Goal: Information Seeking & Learning: Learn about a topic

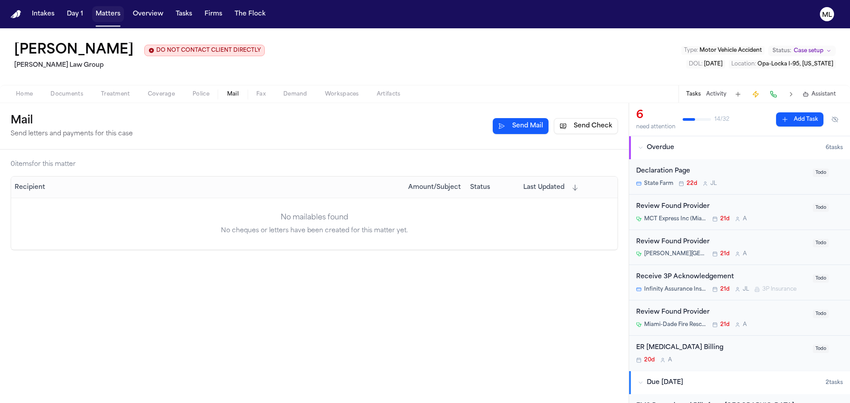
click at [110, 12] on button "Matters" at bounding box center [108, 14] width 32 height 16
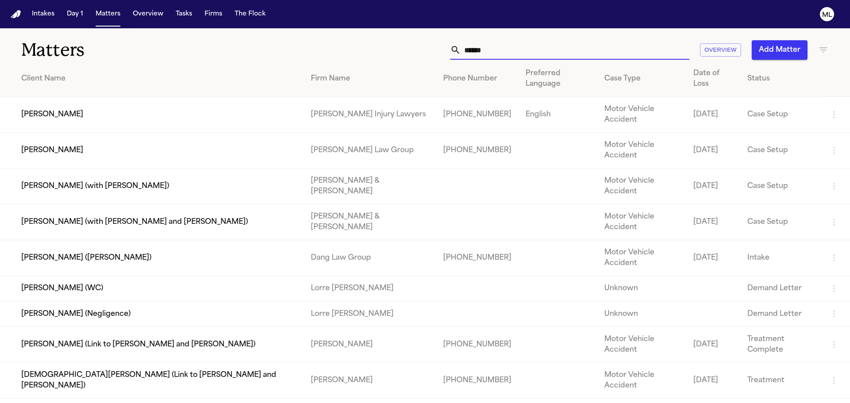
drag, startPoint x: 526, startPoint y: 50, endPoint x: 407, endPoint y: 57, distance: 119.2
click at [410, 57] on div "****** Overview Add Matter" at bounding box center [542, 49] width 572 height 19
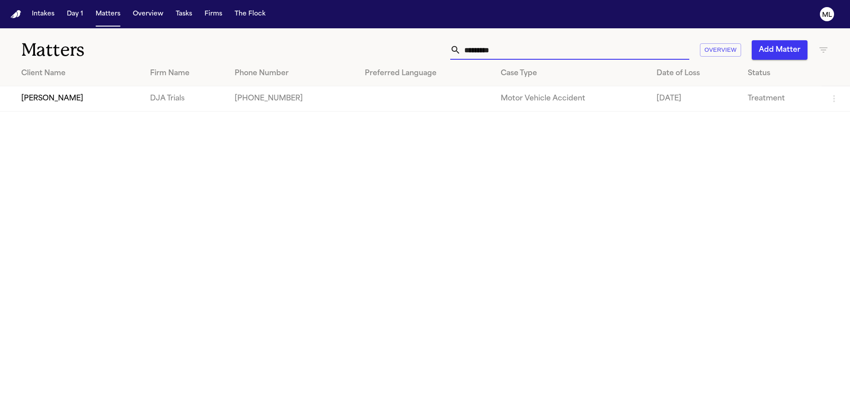
type input "*********"
click at [84, 103] on td "[PERSON_NAME]" at bounding box center [71, 98] width 143 height 25
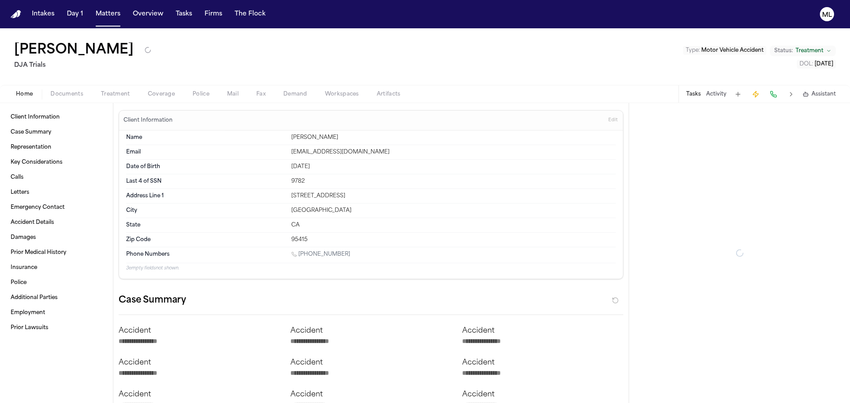
type textarea "*"
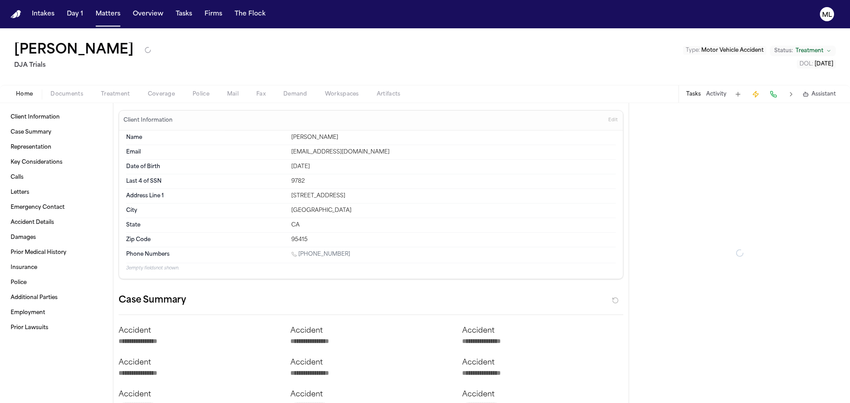
type textarea "*"
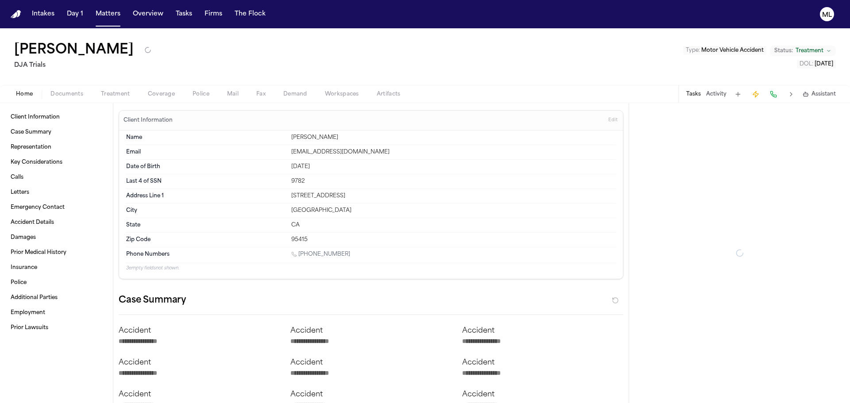
type textarea "*"
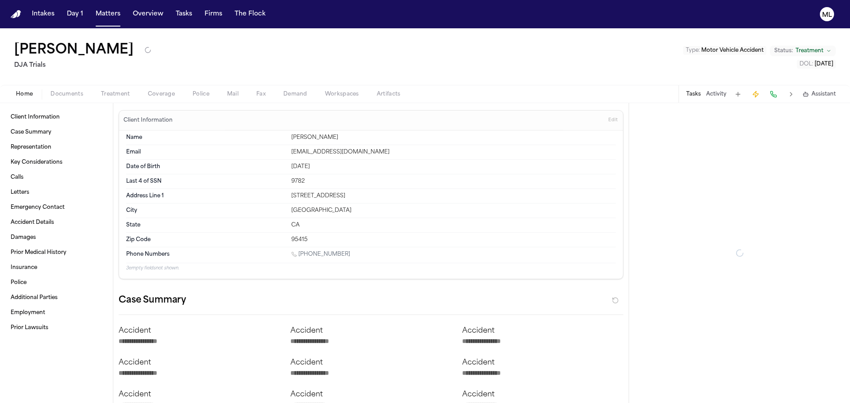
type textarea "*"
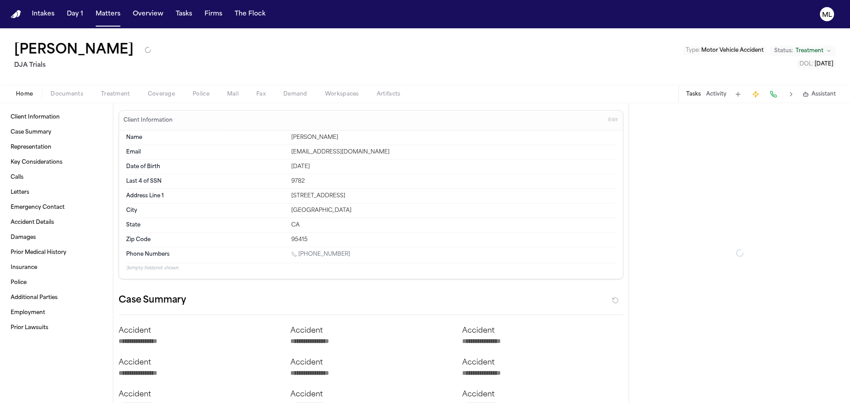
type textarea "*"
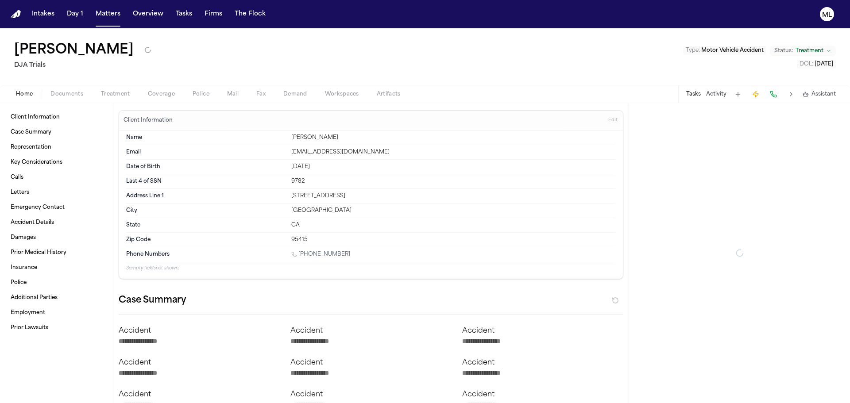
type textarea "*"
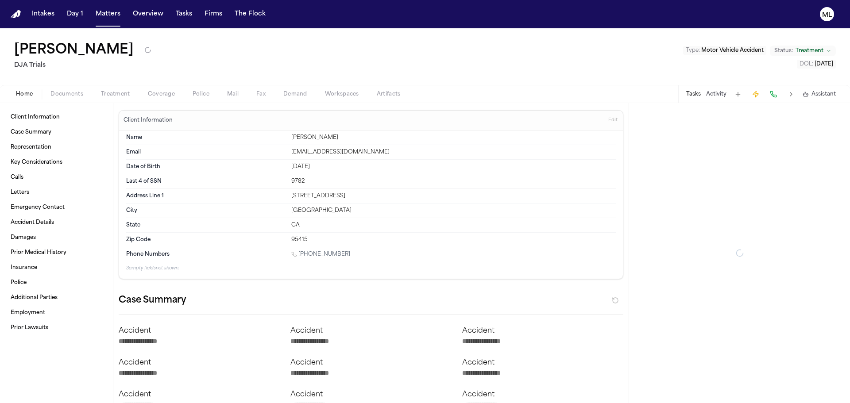
type textarea "*"
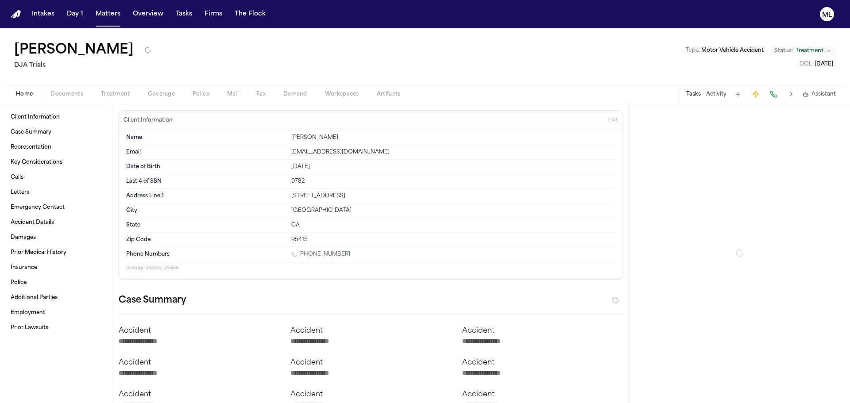
type textarea "*"
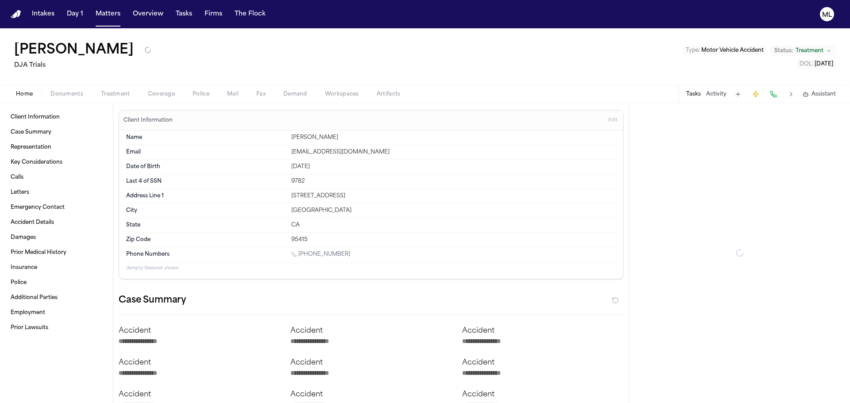
type textarea "*"
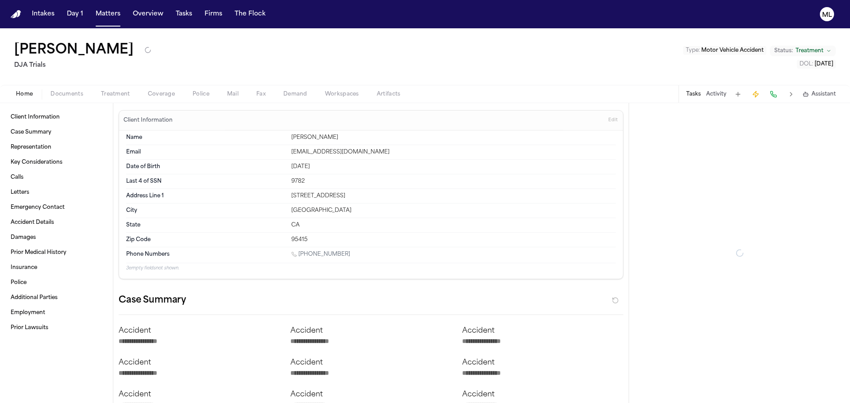
type textarea "*"
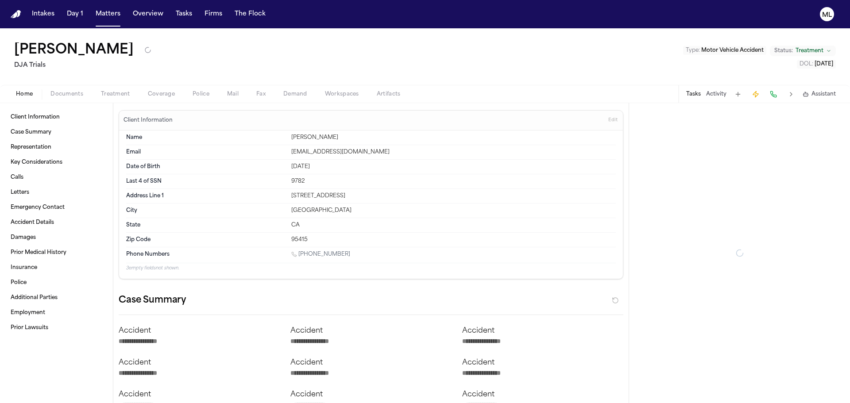
type textarea "*"
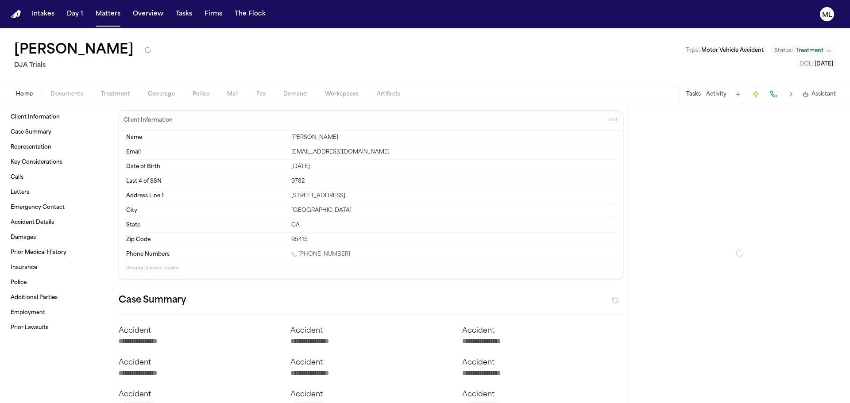
type textarea "*"
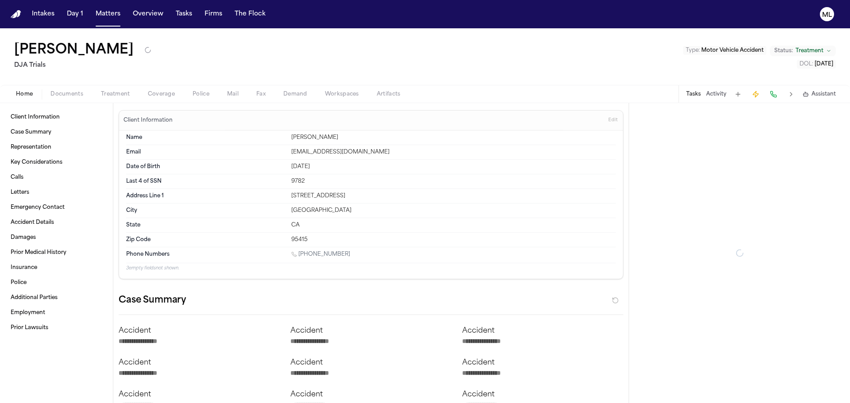
type textarea "*"
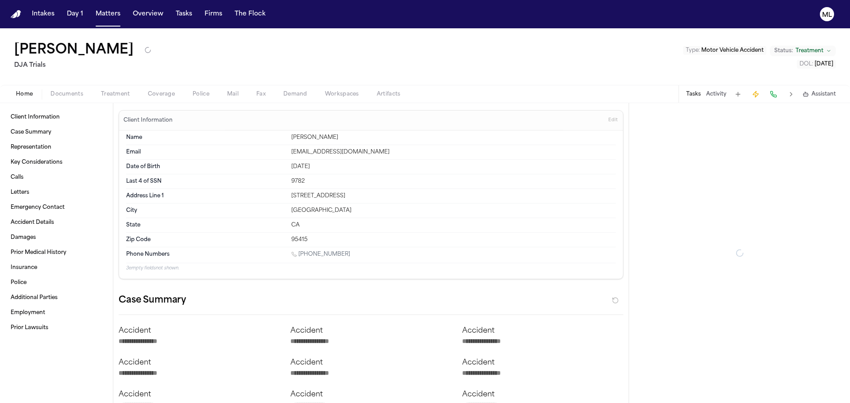
type textarea "*"
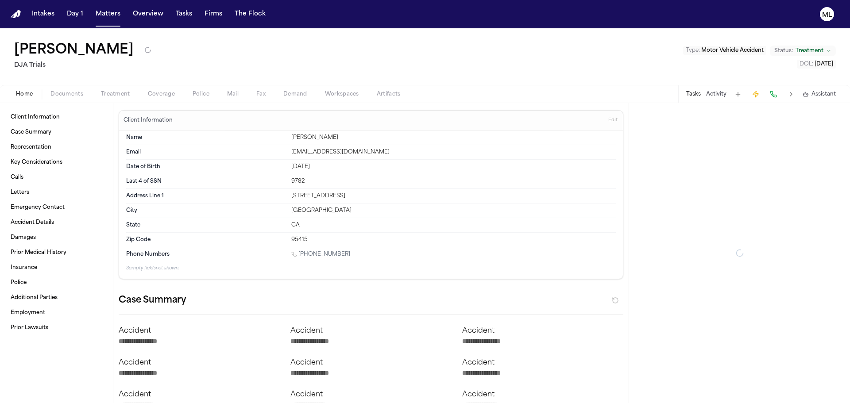
type textarea "*"
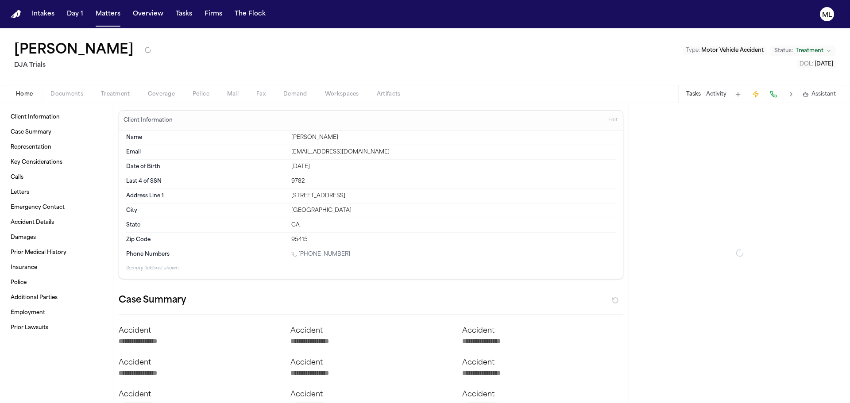
type textarea "*"
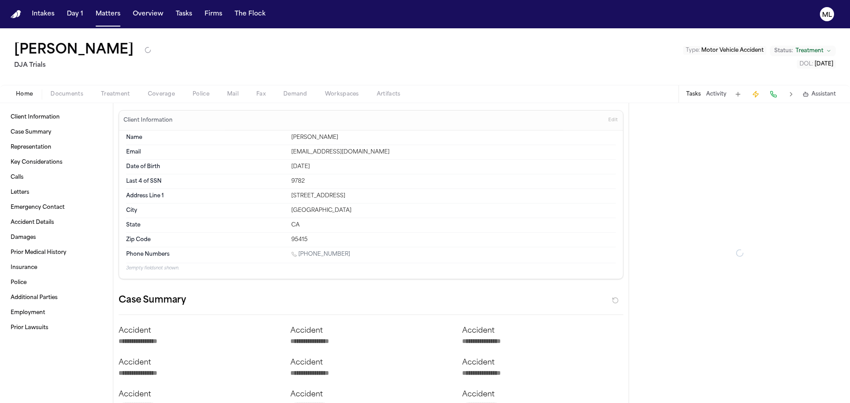
type textarea "*"
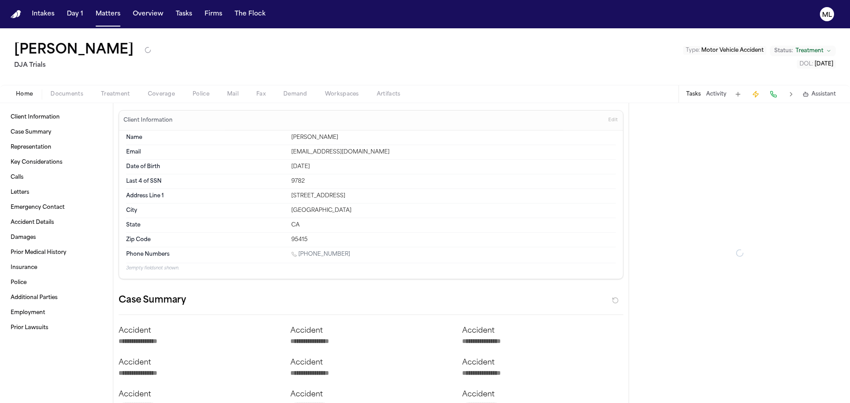
type textarea "*"
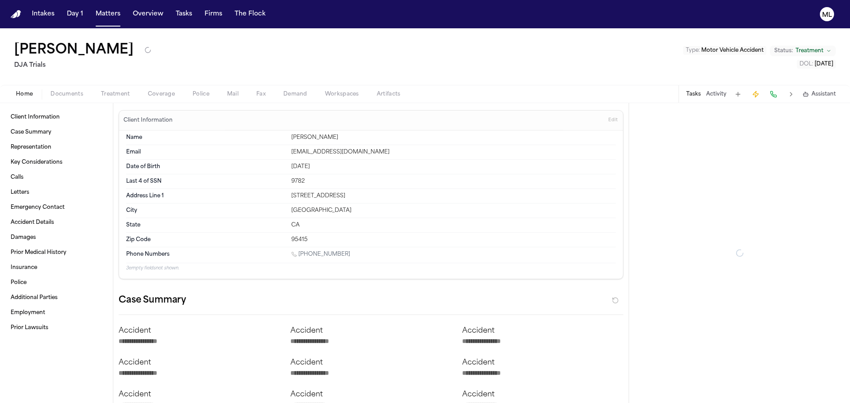
type textarea "*"
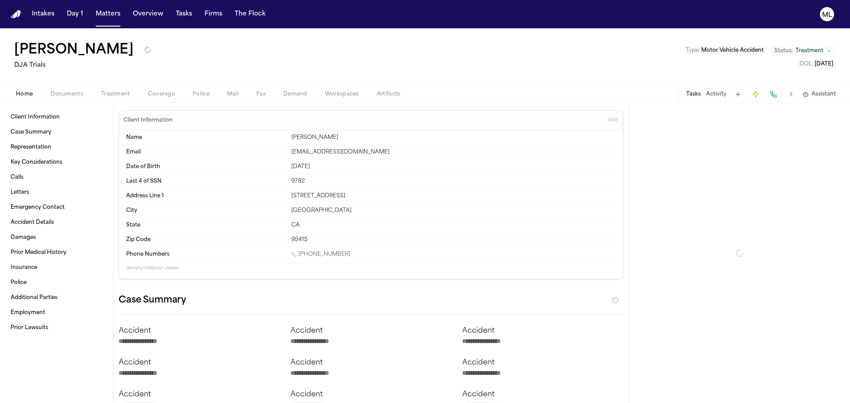
type textarea "*"
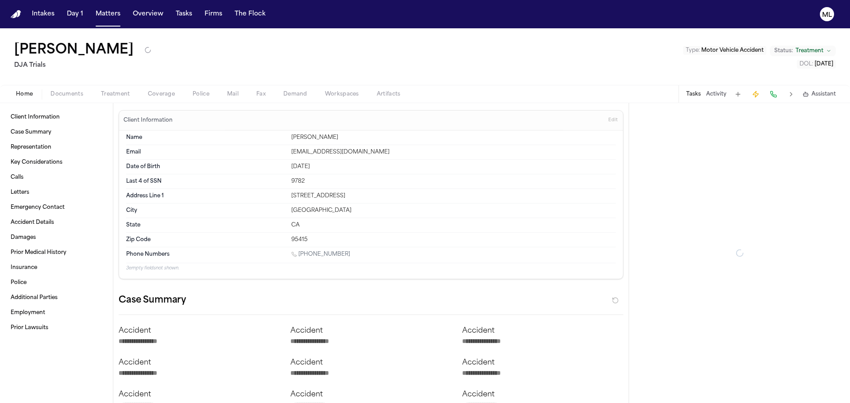
type textarea "*"
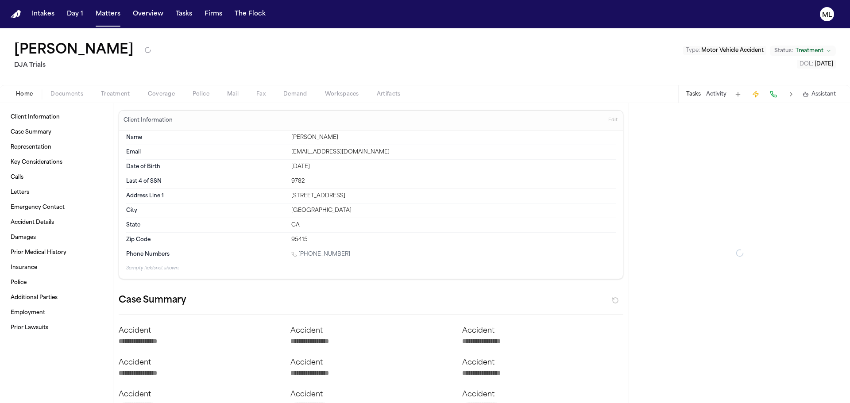
type textarea "*"
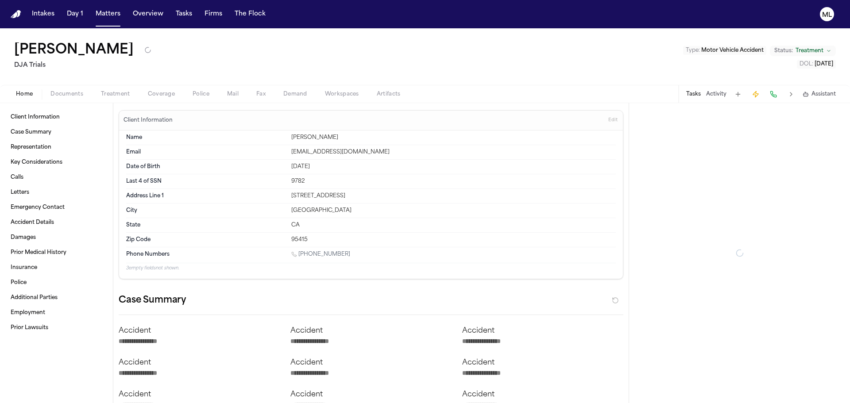
type textarea "*"
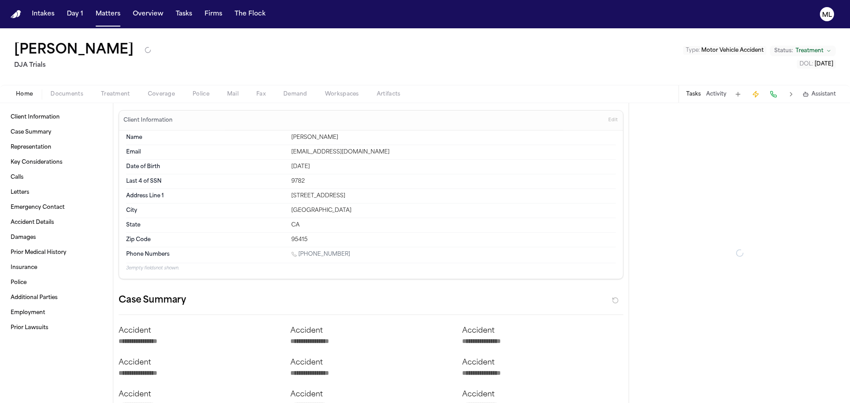
type textarea "*"
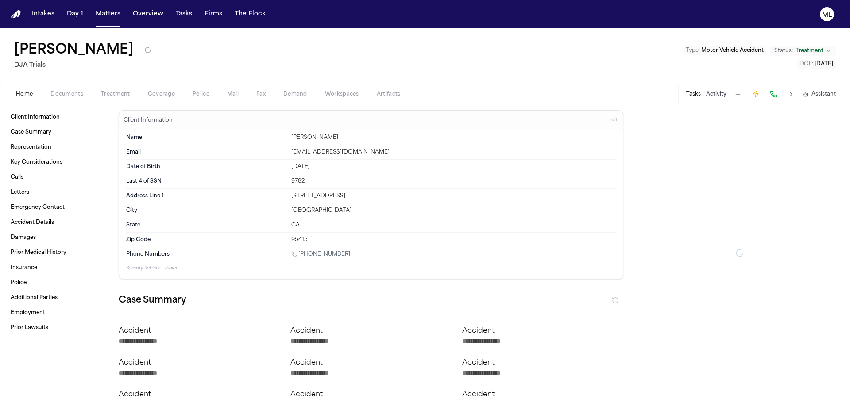
type textarea "*"
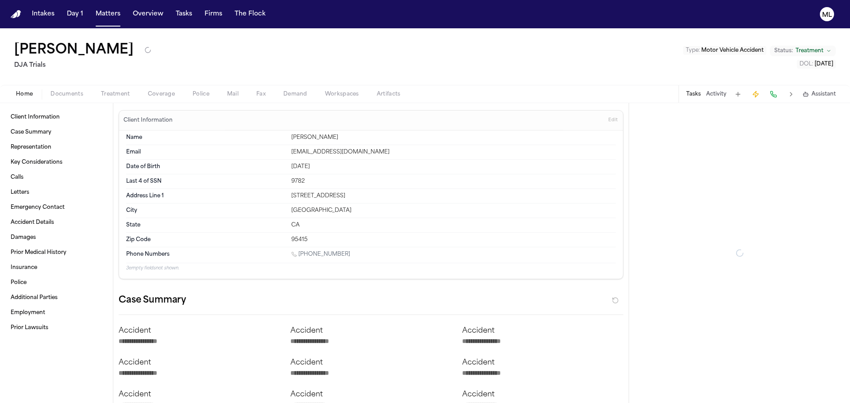
type textarea "*"
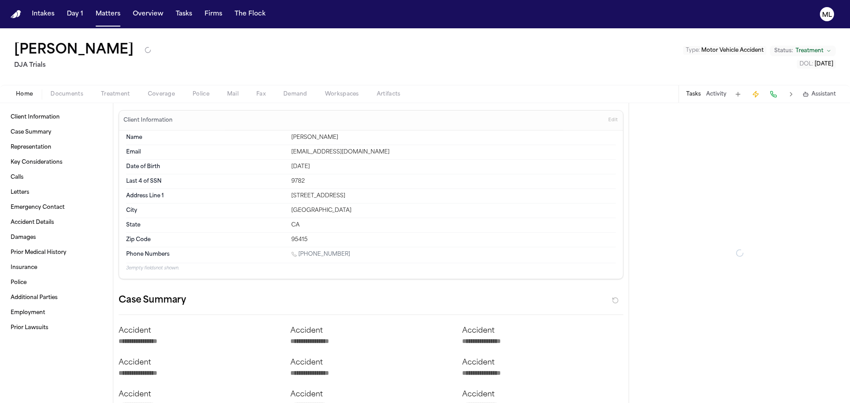
type textarea "*"
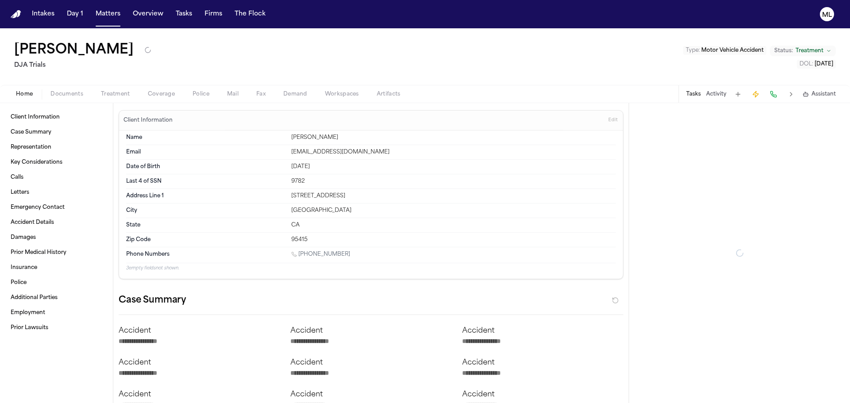
type textarea "*"
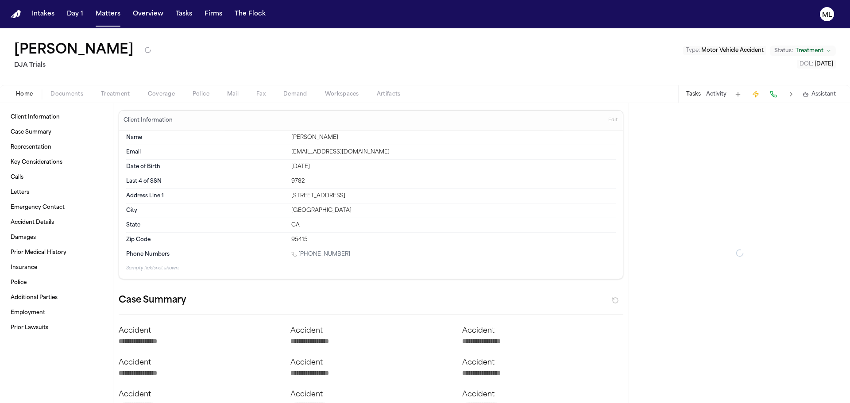
type textarea "*"
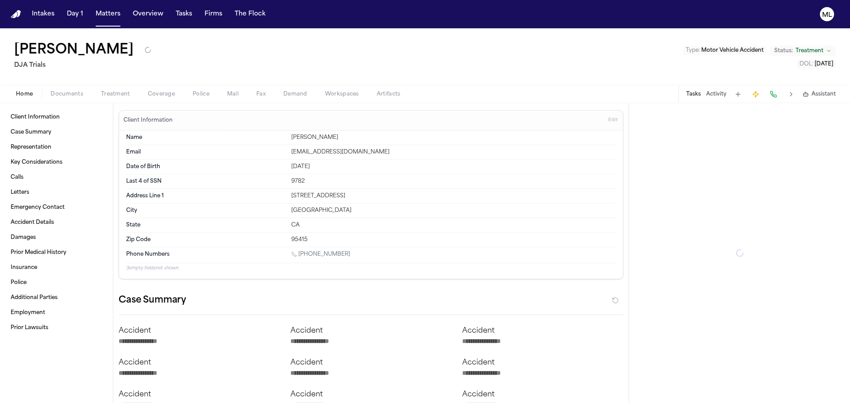
type textarea "*"
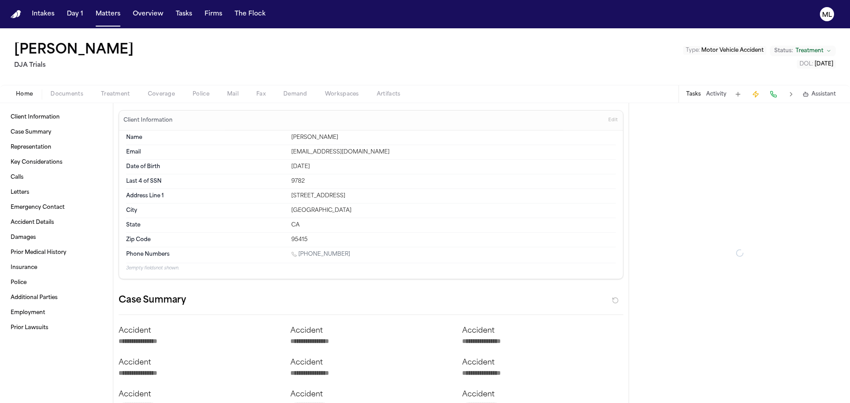
type textarea "*"
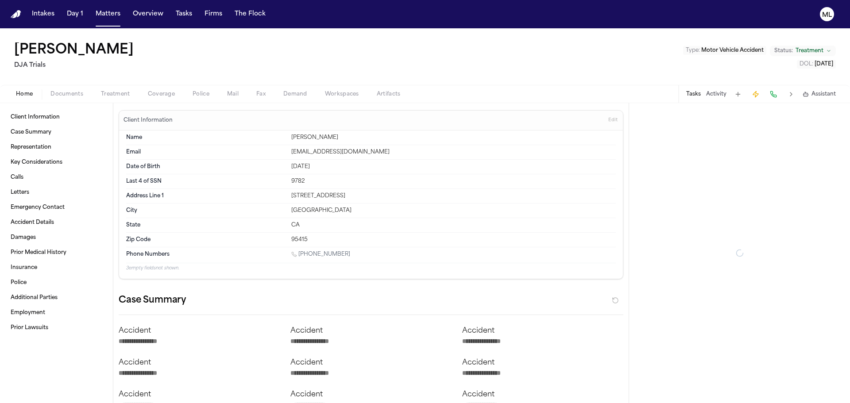
type textarea "*"
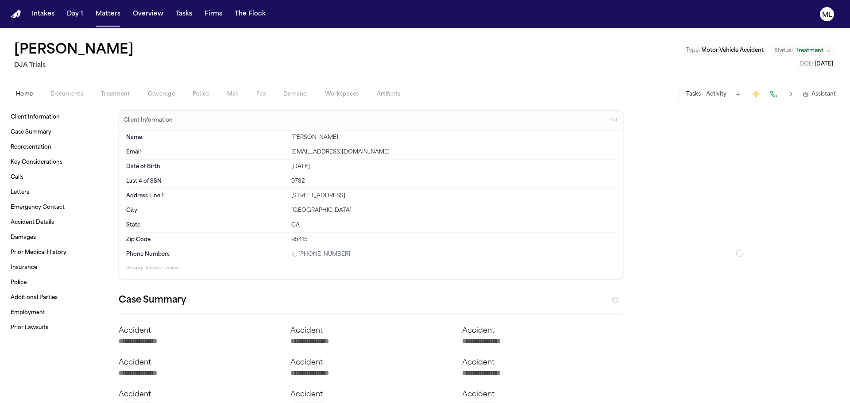
type textarea "*"
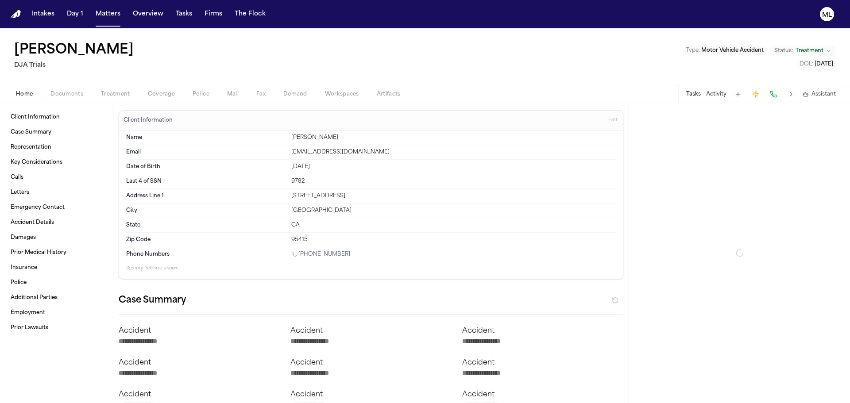
type textarea "*"
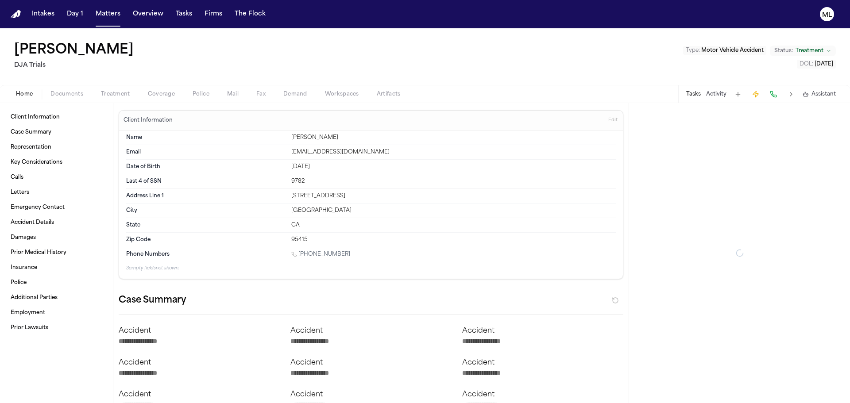
type textarea "*"
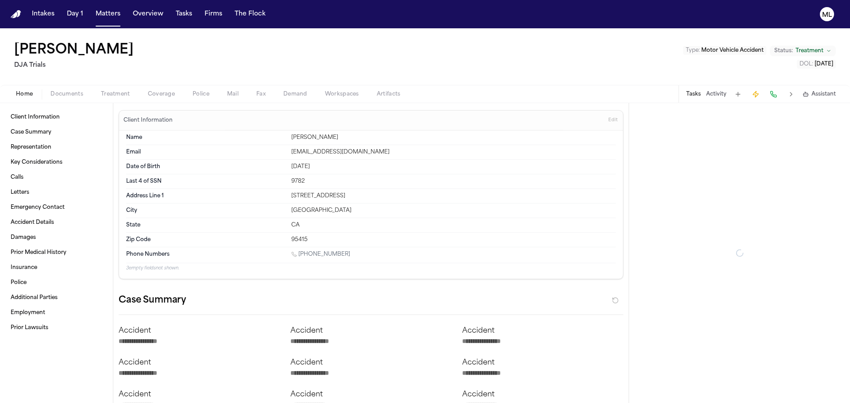
type textarea "*"
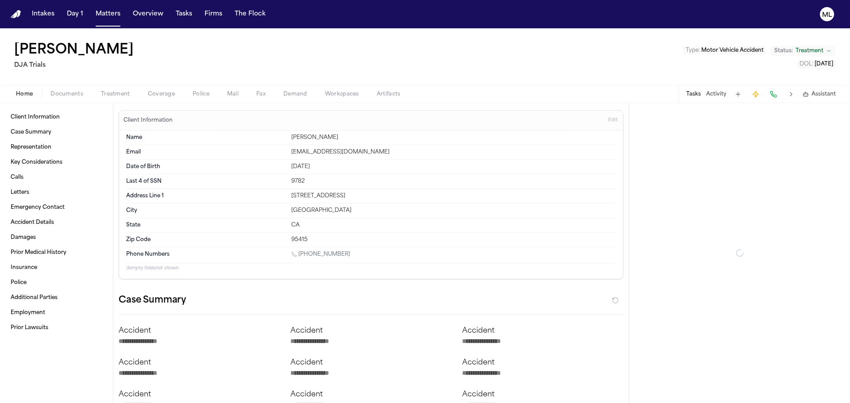
type textarea "*"
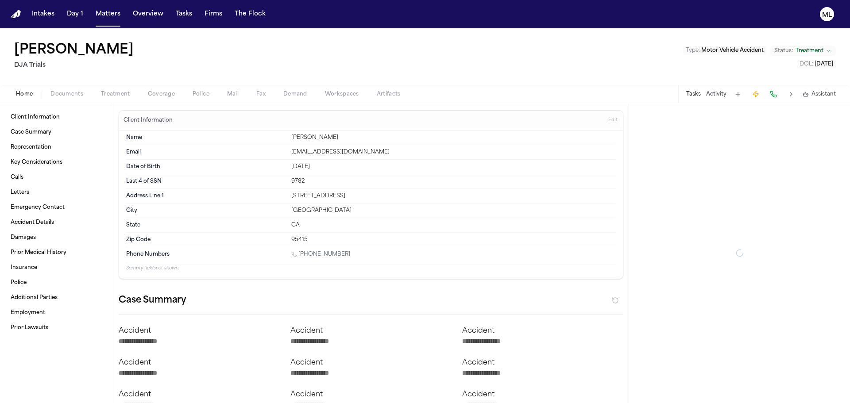
type textarea "*"
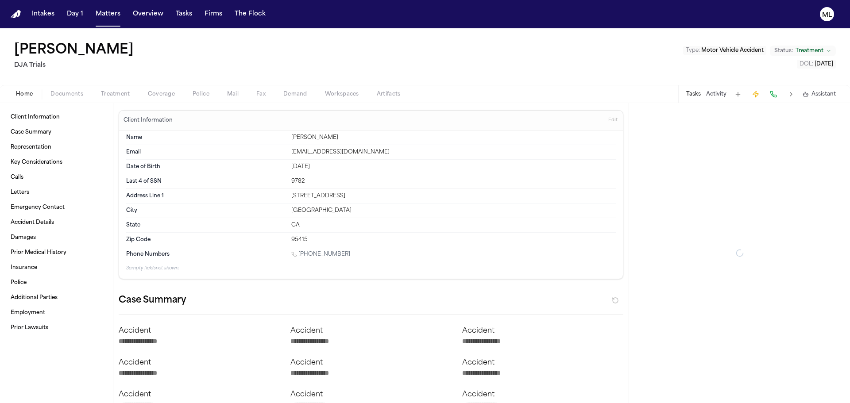
type textarea "*"
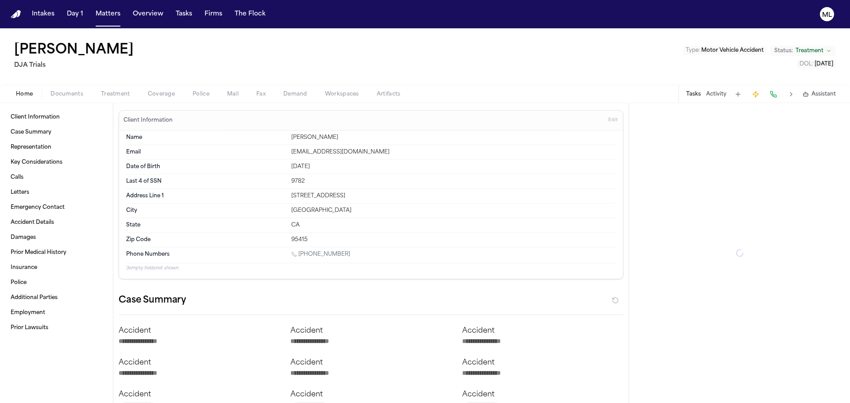
type textarea "*"
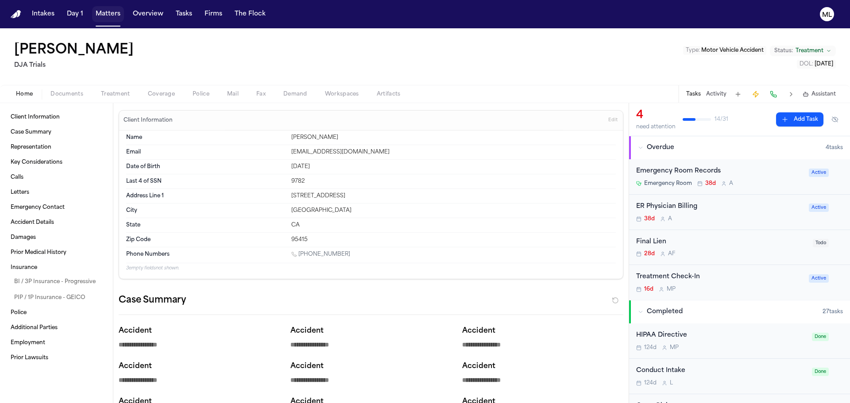
click at [109, 14] on button "Matters" at bounding box center [108, 14] width 32 height 16
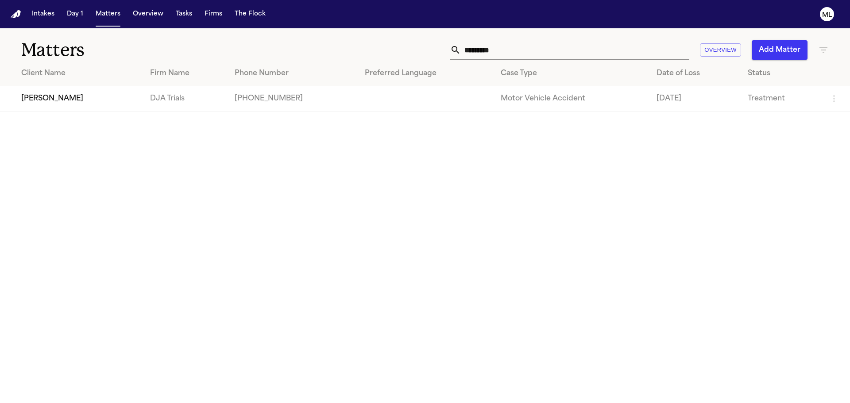
drag, startPoint x: 501, startPoint y: 51, endPoint x: 432, endPoint y: 51, distance: 68.6
click at [432, 51] on div "********* Overview Add Matter" at bounding box center [542, 49] width 572 height 19
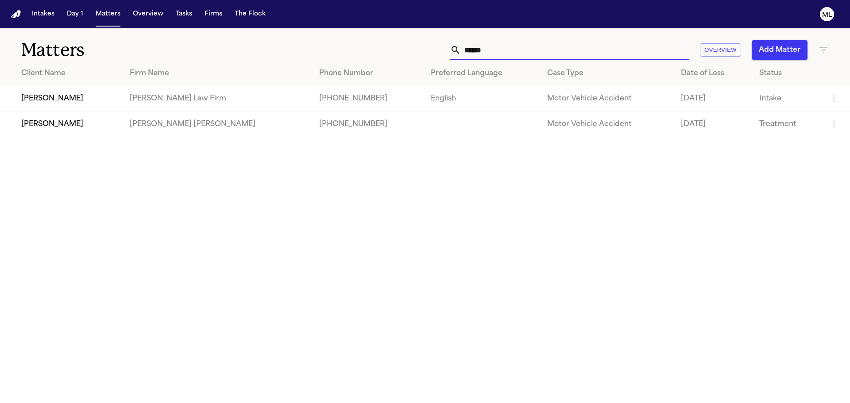
type input "******"
click at [73, 93] on td "Navelle Wilson" at bounding box center [61, 98] width 123 height 25
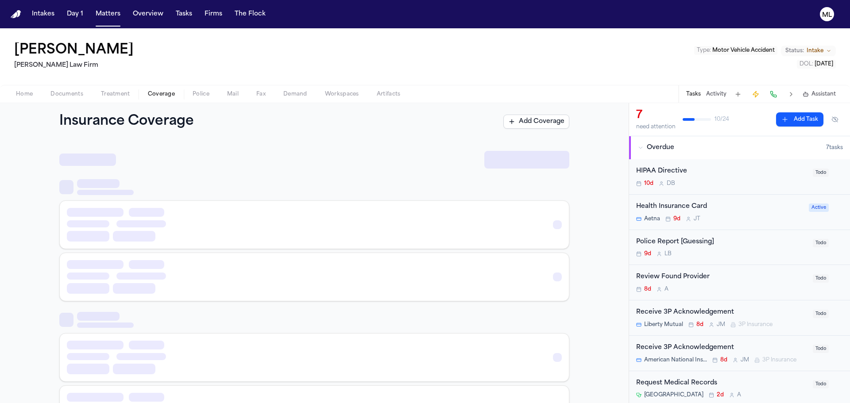
click at [158, 97] on span "Coverage" at bounding box center [161, 94] width 27 height 7
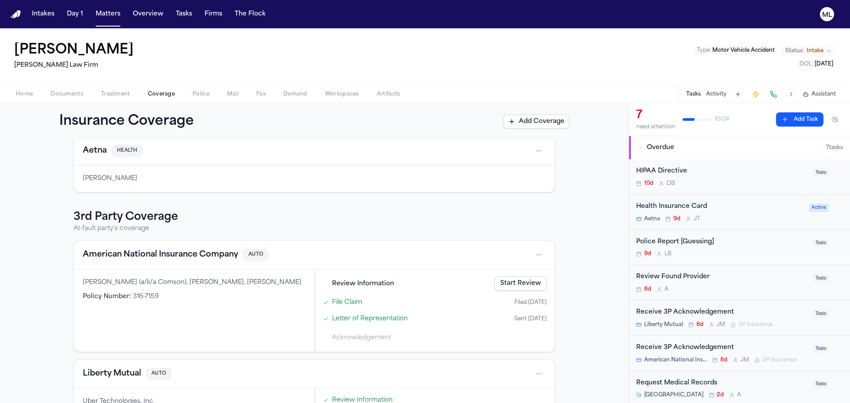
scroll to position [119, 0]
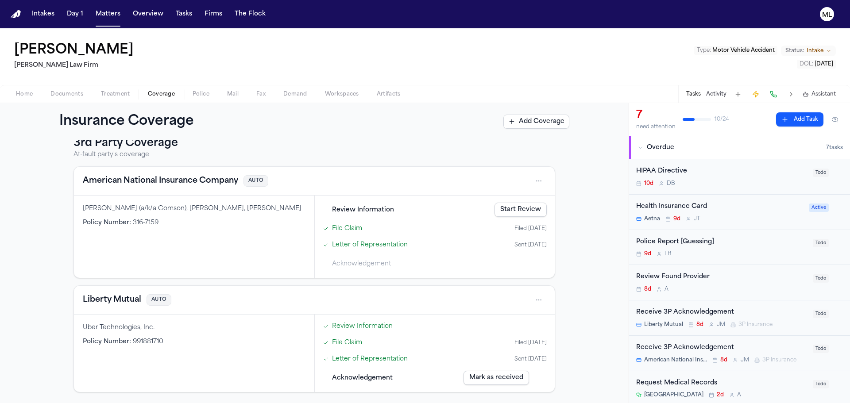
click at [108, 302] on button "Liberty Mutual" at bounding box center [112, 300] width 58 height 12
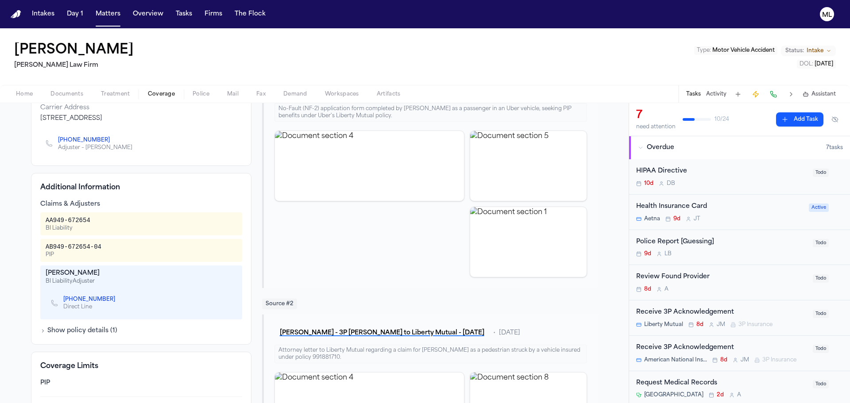
scroll to position [133, 0]
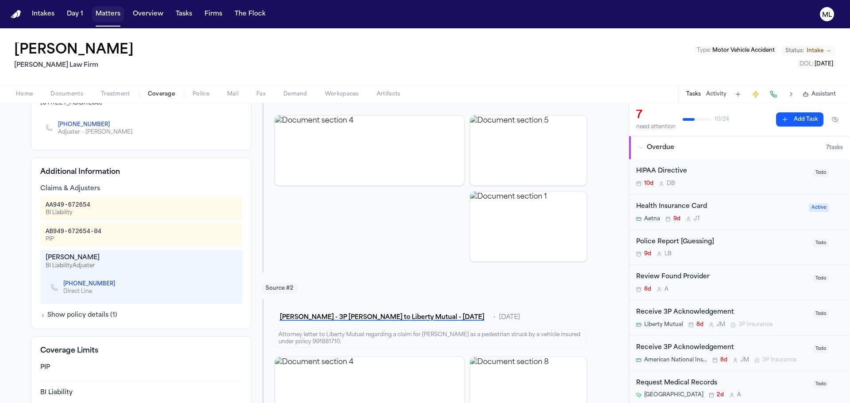
drag, startPoint x: 108, startPoint y: 11, endPoint x: 159, endPoint y: 20, distance: 52.3
click at [108, 11] on button "Matters" at bounding box center [108, 14] width 32 height 16
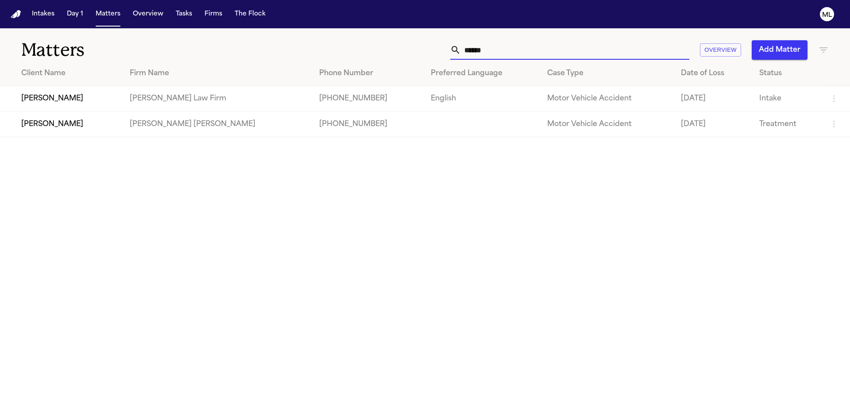
drag, startPoint x: 510, startPoint y: 51, endPoint x: 452, endPoint y: 42, distance: 59.0
click at [450, 46] on div "****** Overview Add Matter" at bounding box center [542, 49] width 572 height 19
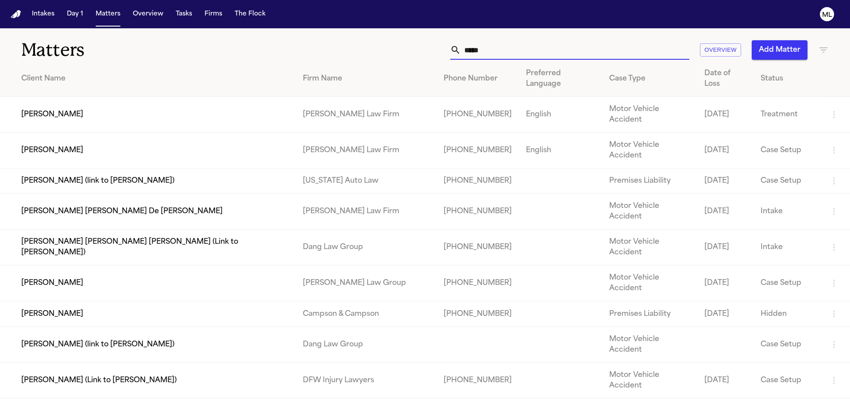
type input "*****"
click at [85, 133] on td "Jenni Perez" at bounding box center [148, 151] width 296 height 36
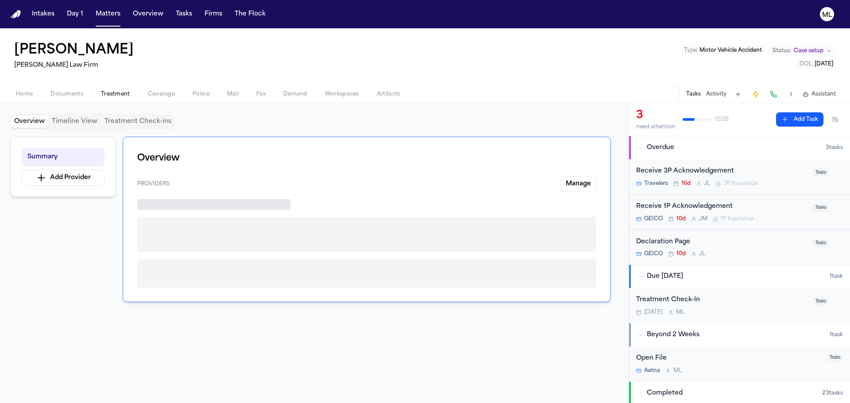
click at [118, 91] on span "Treatment" at bounding box center [115, 94] width 29 height 7
click at [148, 91] on span "Coverage" at bounding box center [161, 94] width 27 height 7
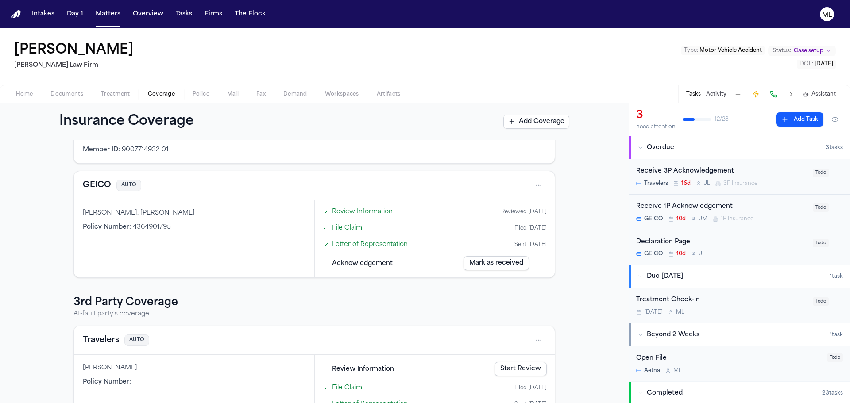
scroll to position [89, 0]
click at [99, 180] on button "GEICO" at bounding box center [97, 184] width 28 height 12
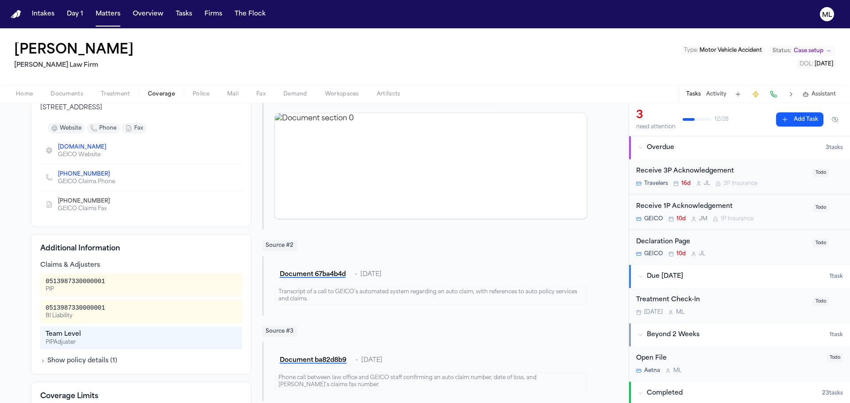
scroll to position [133, 0]
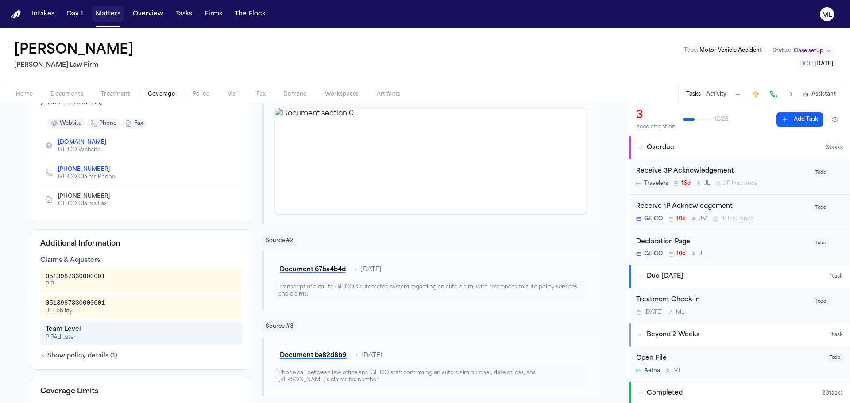
click at [105, 17] on button "Matters" at bounding box center [108, 14] width 32 height 16
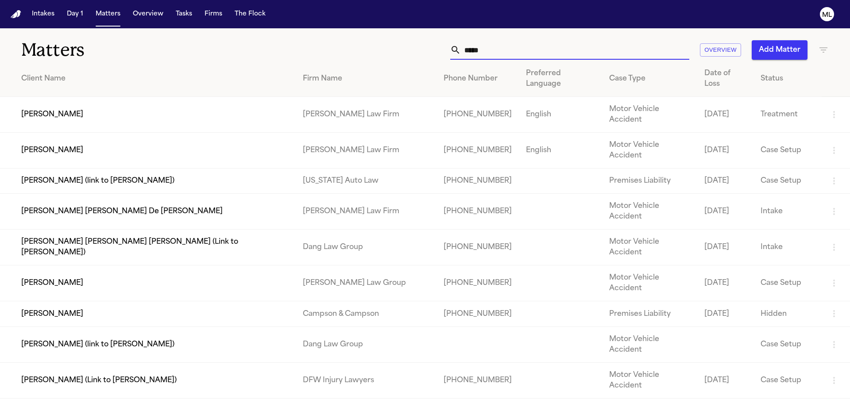
drag, startPoint x: 497, startPoint y: 50, endPoint x: 423, endPoint y: 50, distance: 73.9
click at [423, 50] on div "***** Overview Add Matter" at bounding box center [542, 49] width 572 height 19
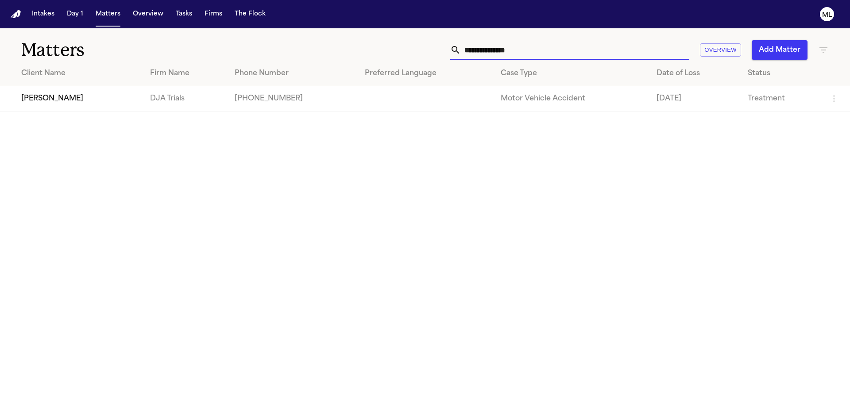
type input "**********"
click at [62, 103] on td "[PERSON_NAME]" at bounding box center [71, 98] width 143 height 25
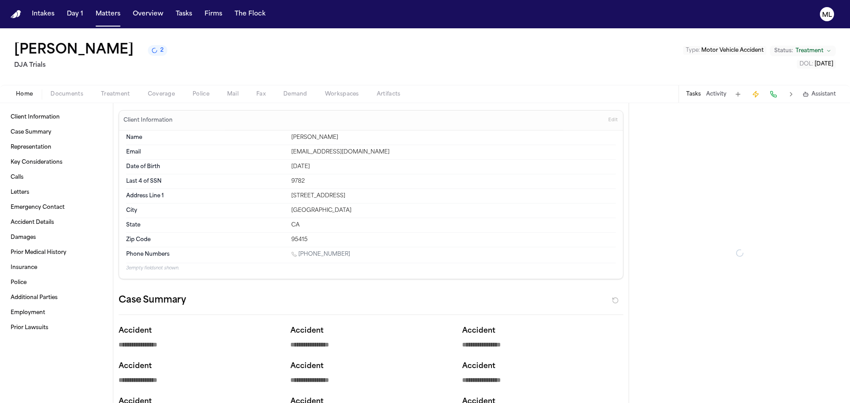
type textarea "*"
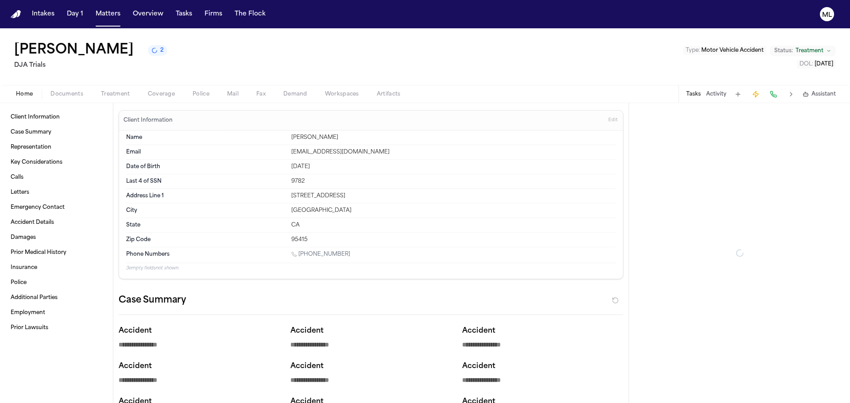
type textarea "*"
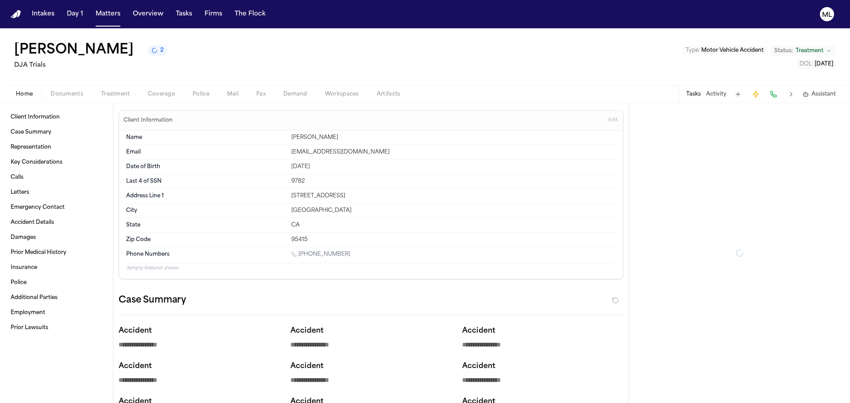
type textarea "*"
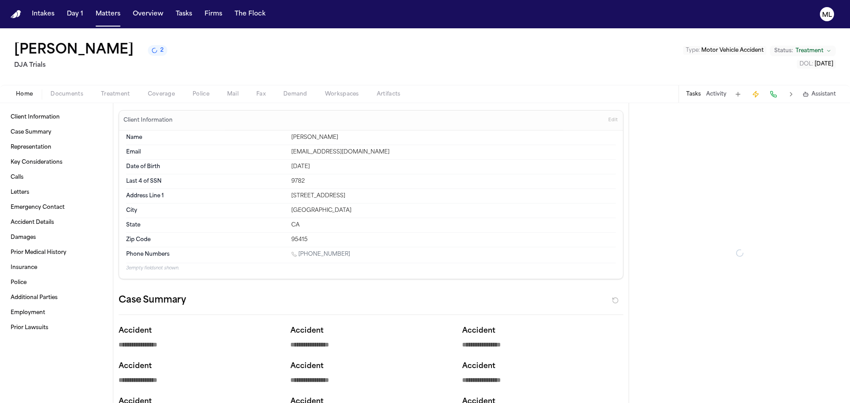
type textarea "*"
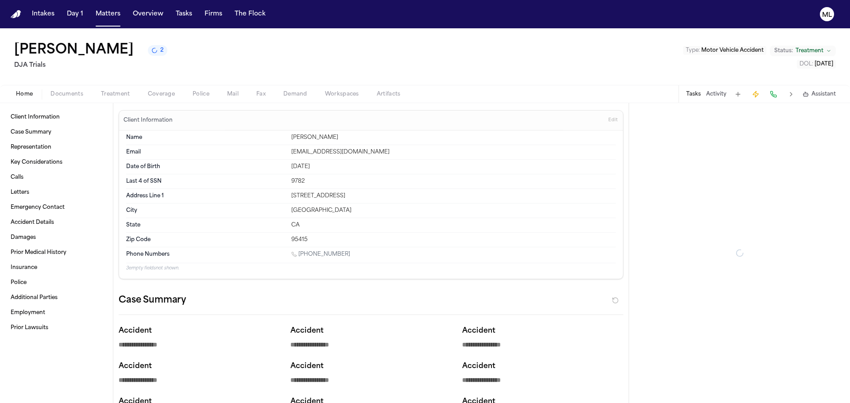
type textarea "*"
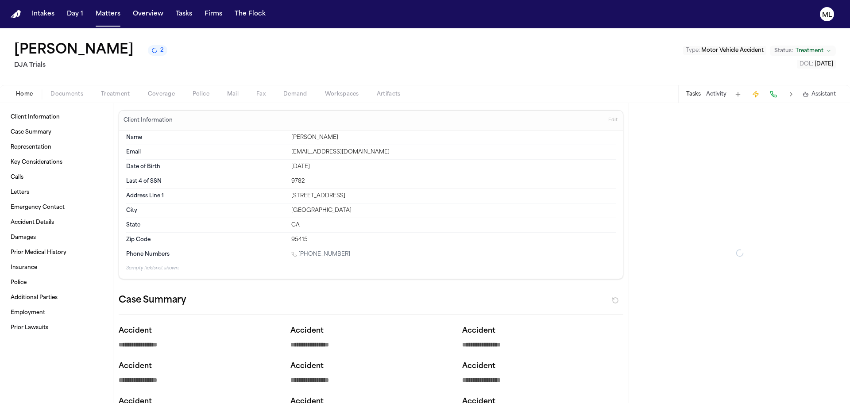
type textarea "*"
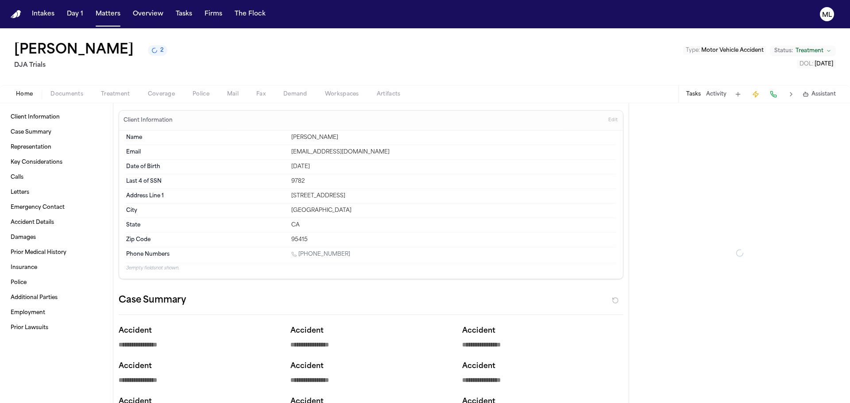
type textarea "*"
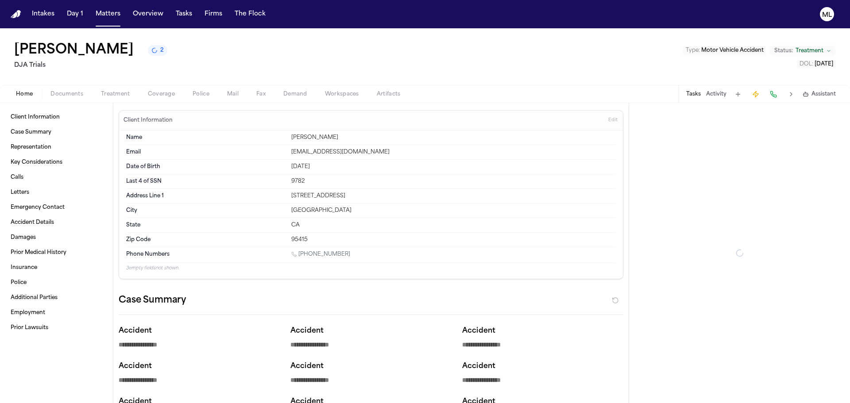
type textarea "*"
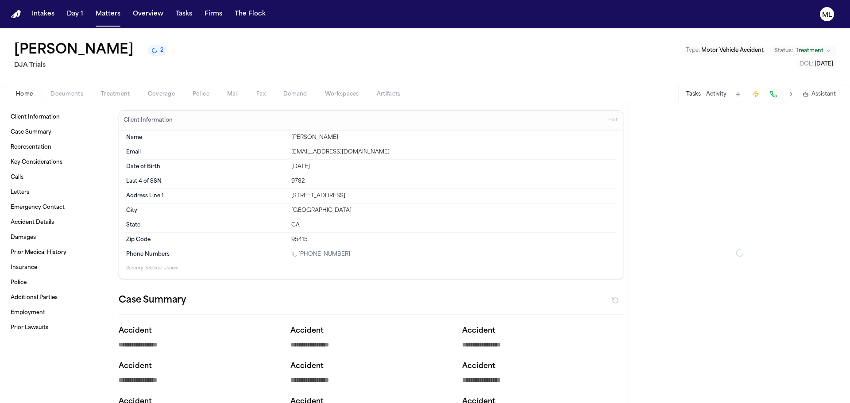
type textarea "*"
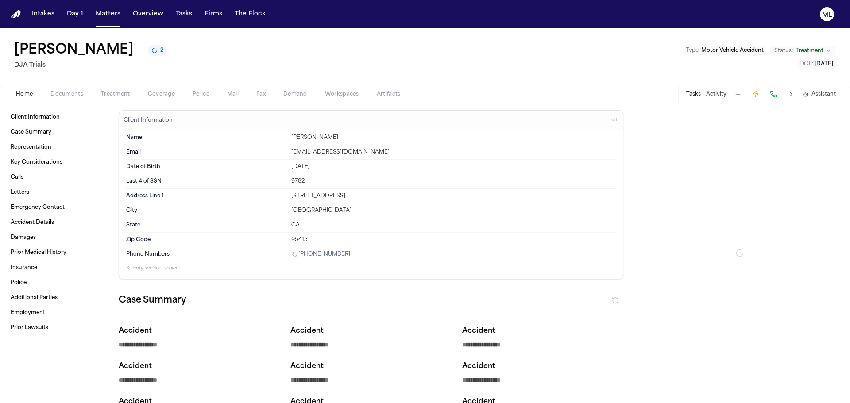
type textarea "*"
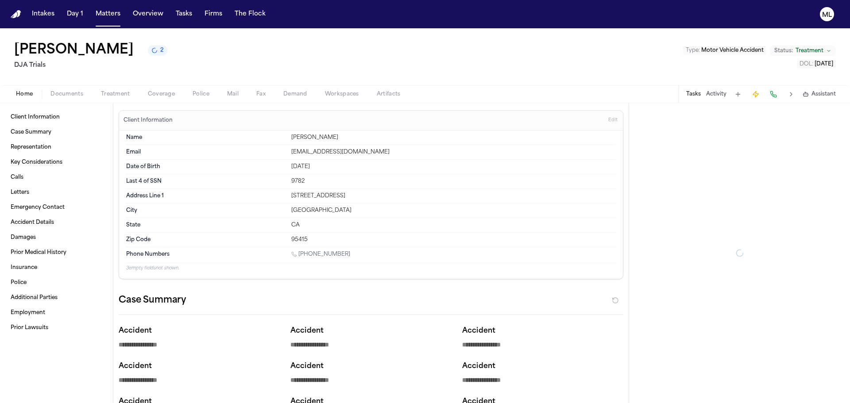
type textarea "*"
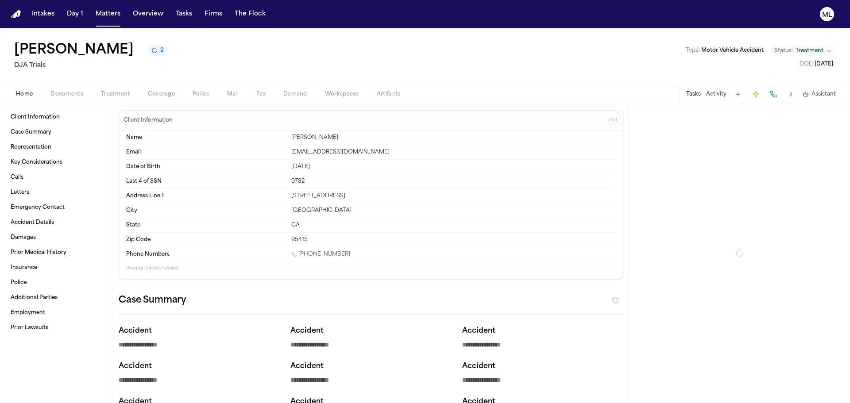
type textarea "*"
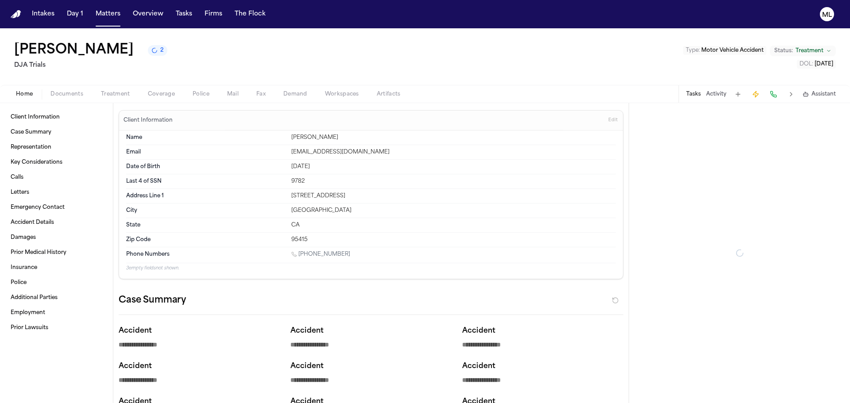
type textarea "*"
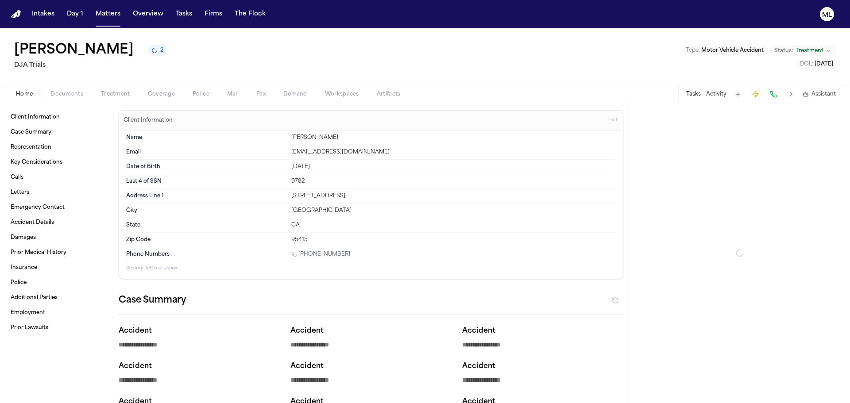
type textarea "*"
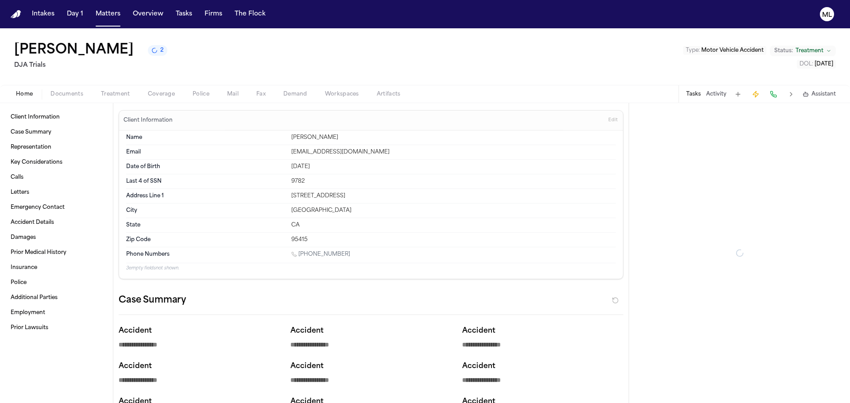
type textarea "*"
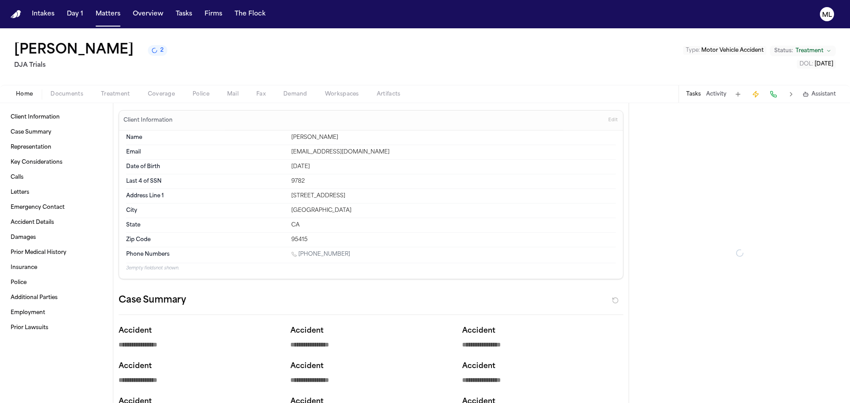
type textarea "*"
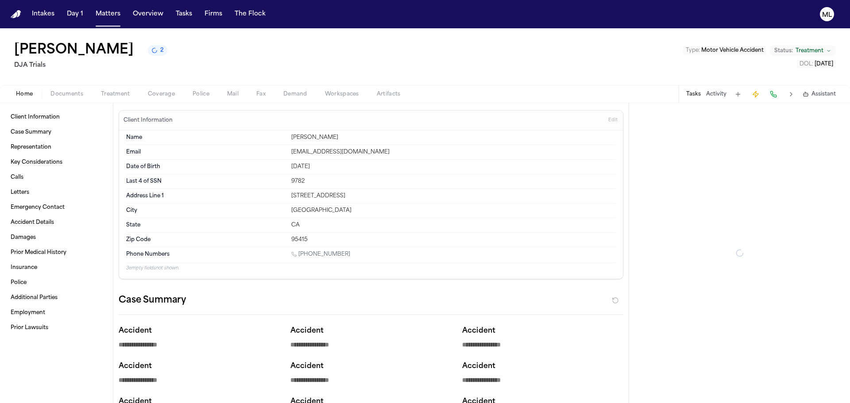
type textarea "*"
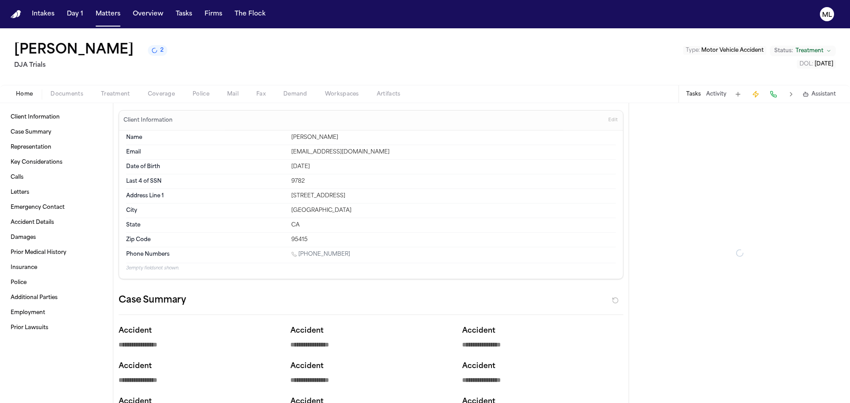
type textarea "*"
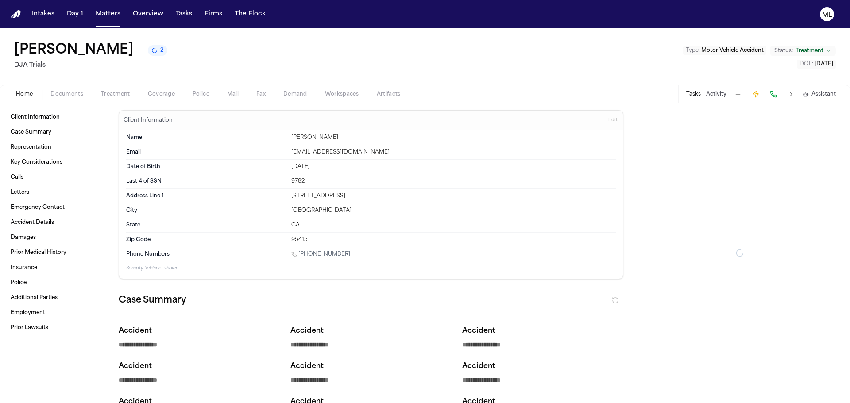
type textarea "*"
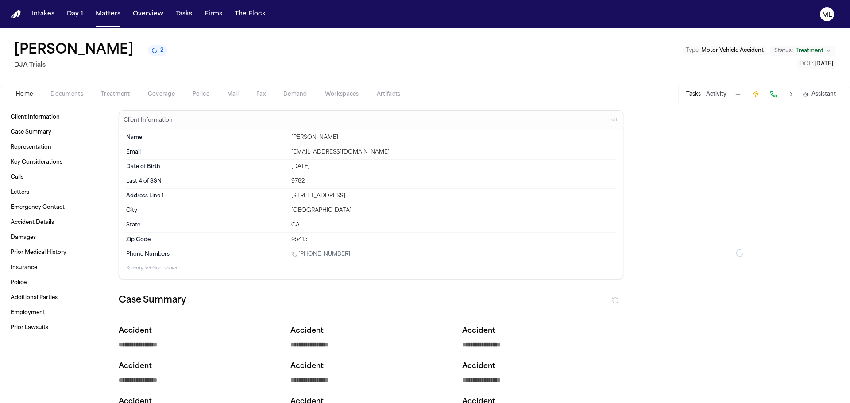
type textarea "*"
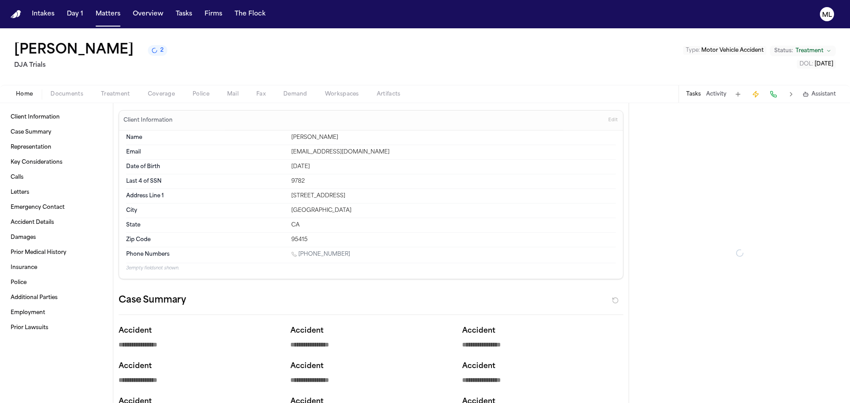
type textarea "*"
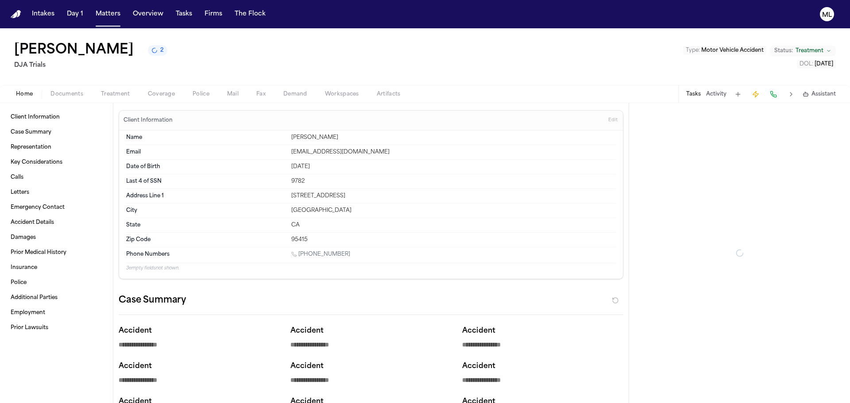
type textarea "*"
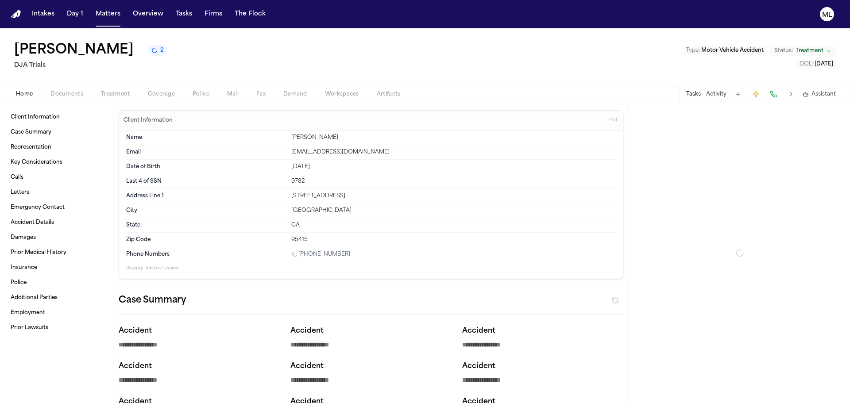
type textarea "*"
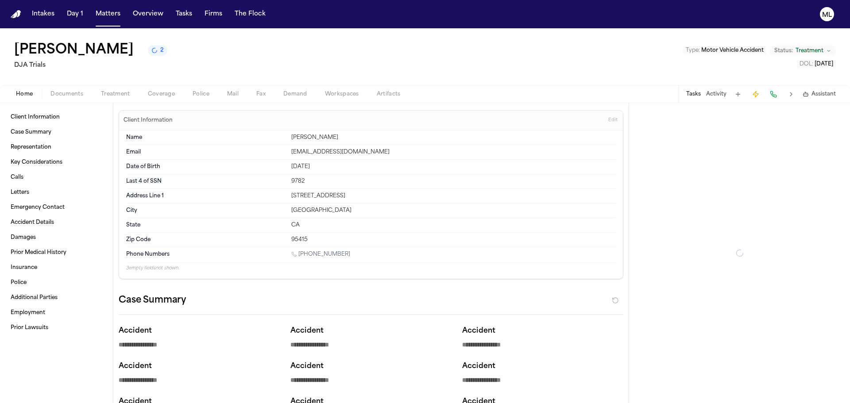
type textarea "*"
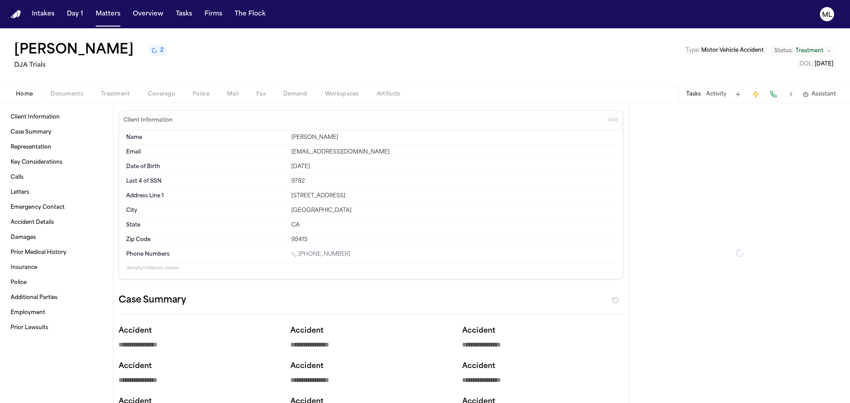
type textarea "*"
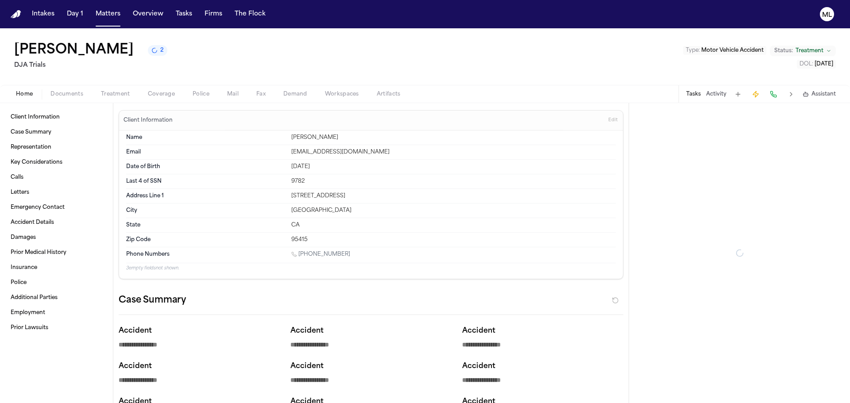
type textarea "*"
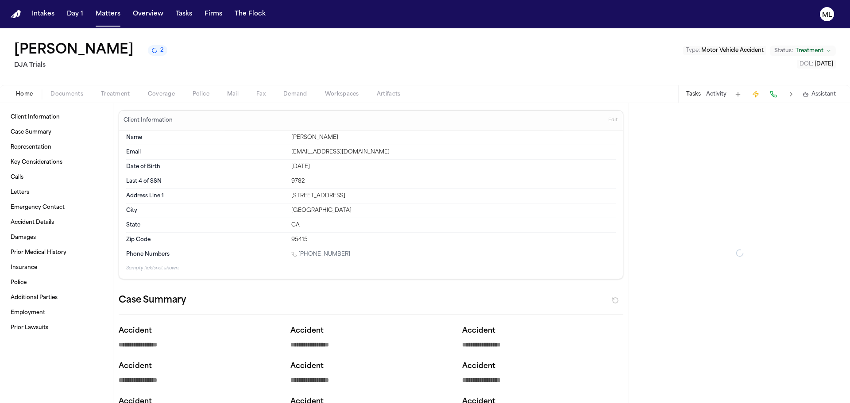
type textarea "*"
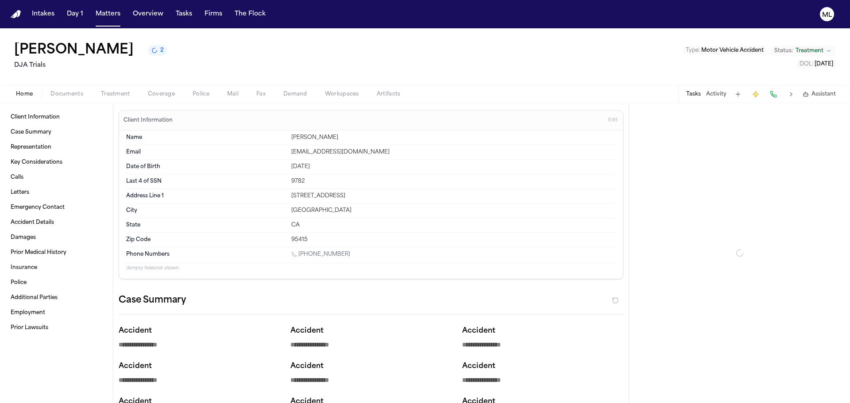
type textarea "*"
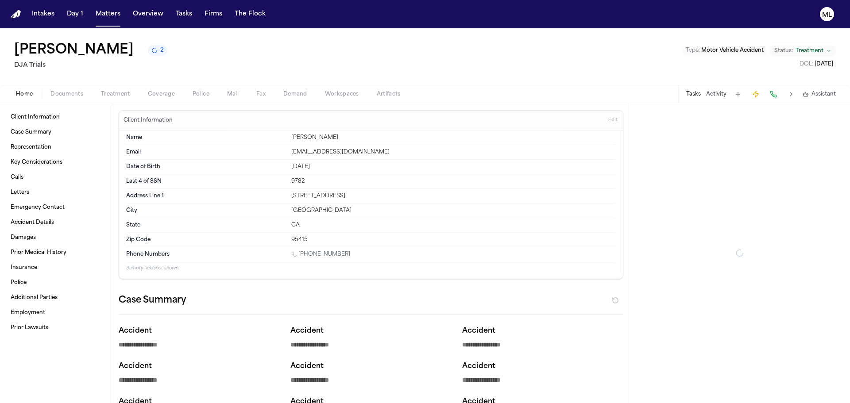
type textarea "*"
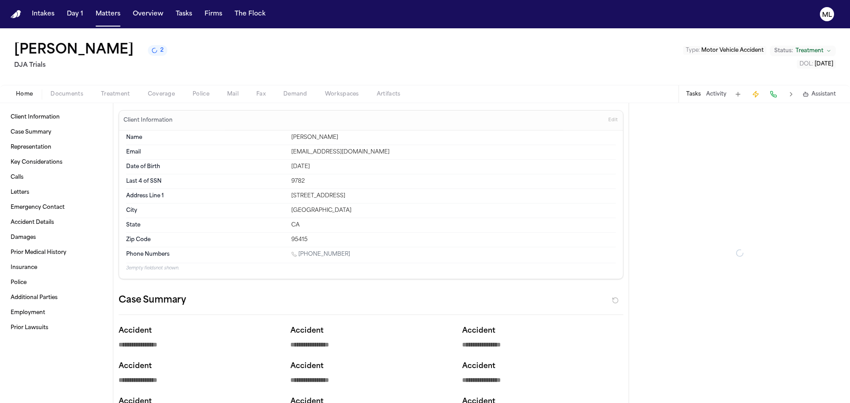
type textarea "*"
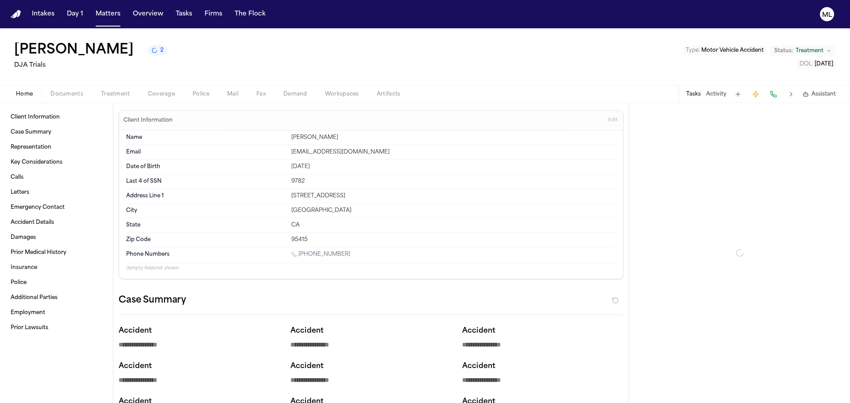
type textarea "*"
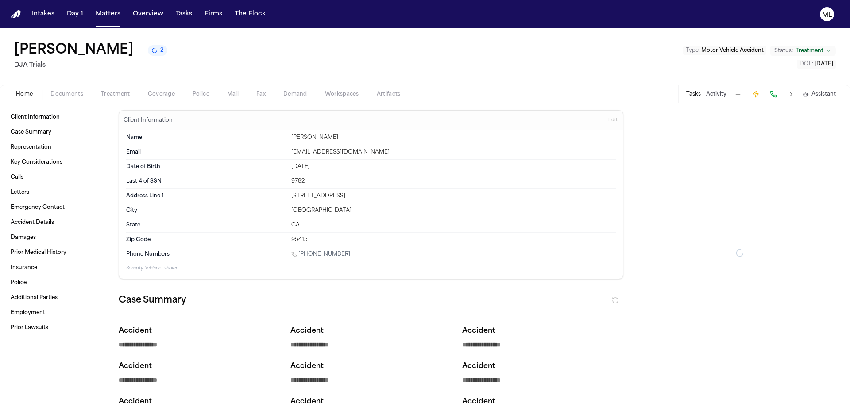
type textarea "*"
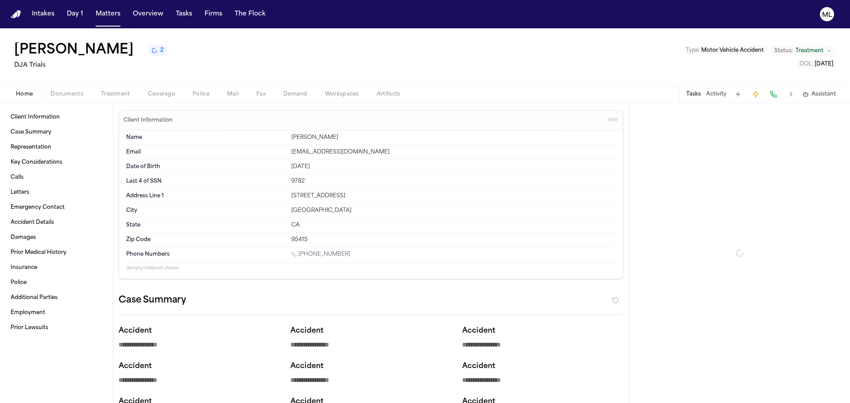
type textarea "*"
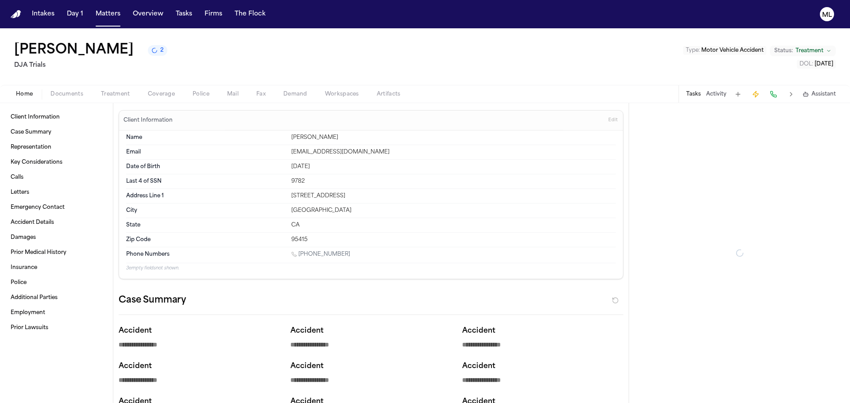
type textarea "*"
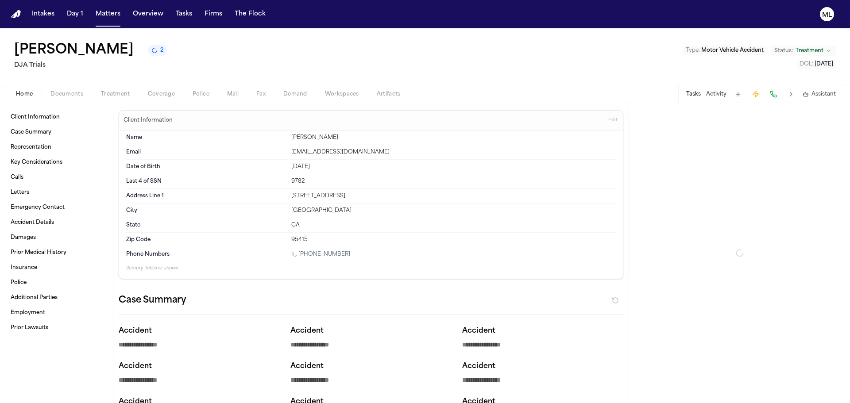
type textarea "*"
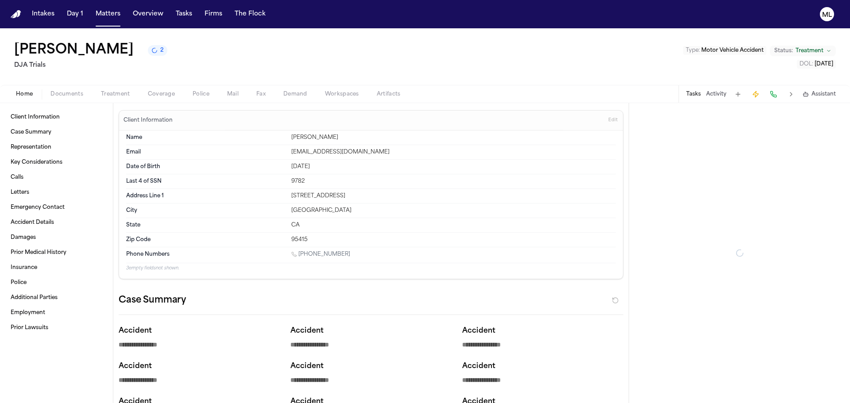
type textarea "*"
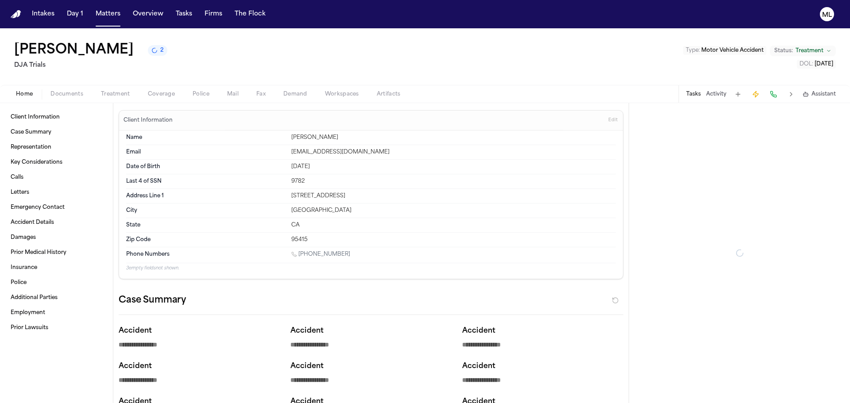
type textarea "*"
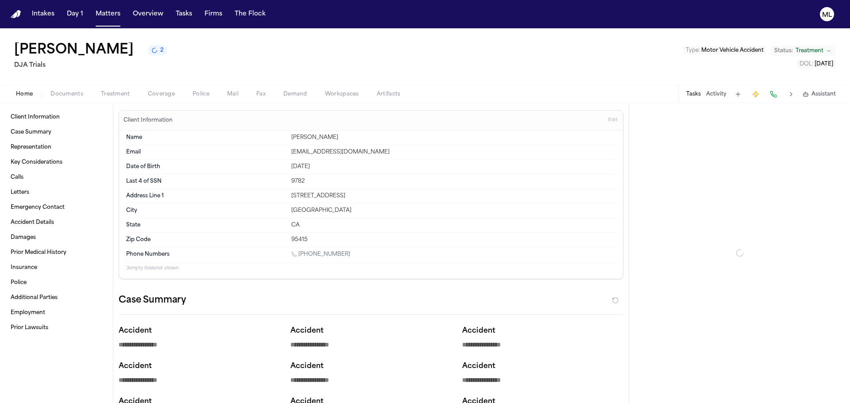
type textarea "*"
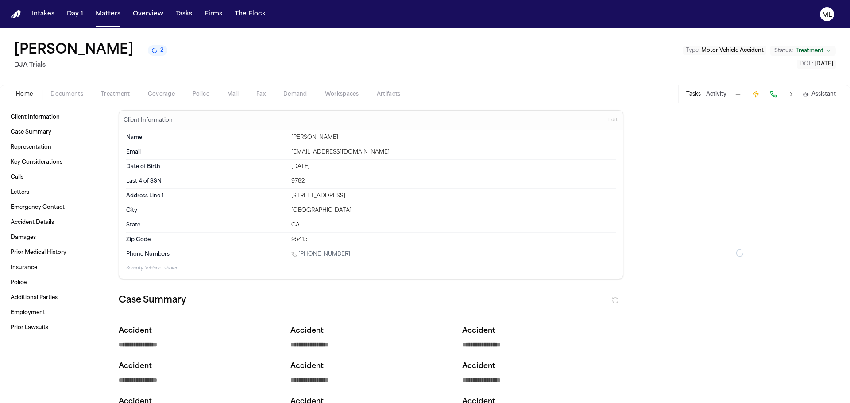
type textarea "*"
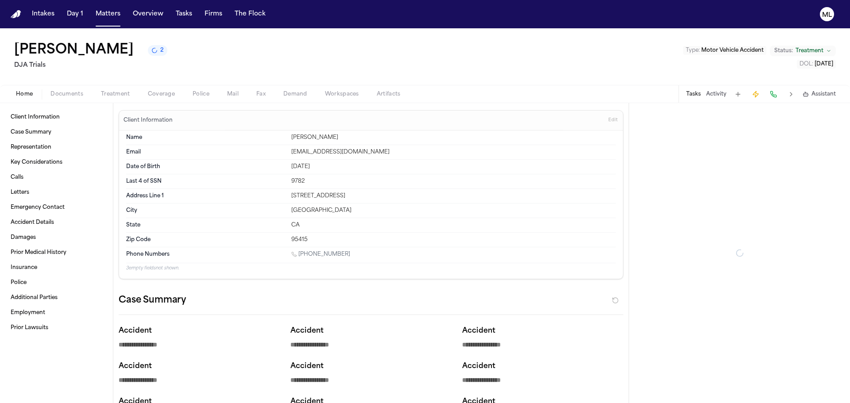
type textarea "*"
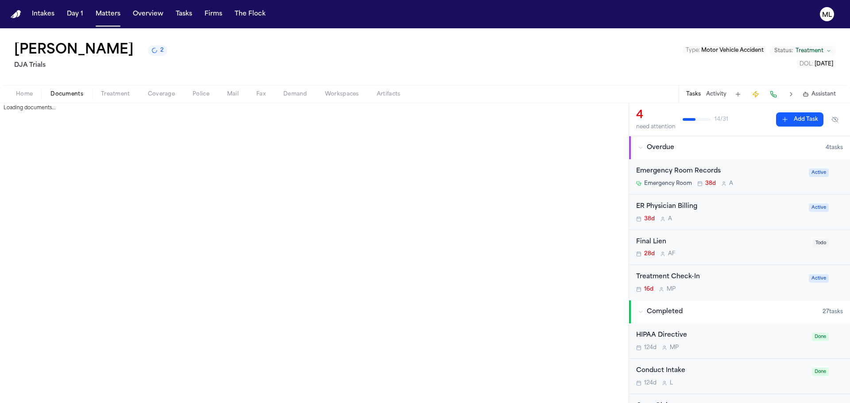
click at [78, 93] on span "Documents" at bounding box center [66, 94] width 33 height 7
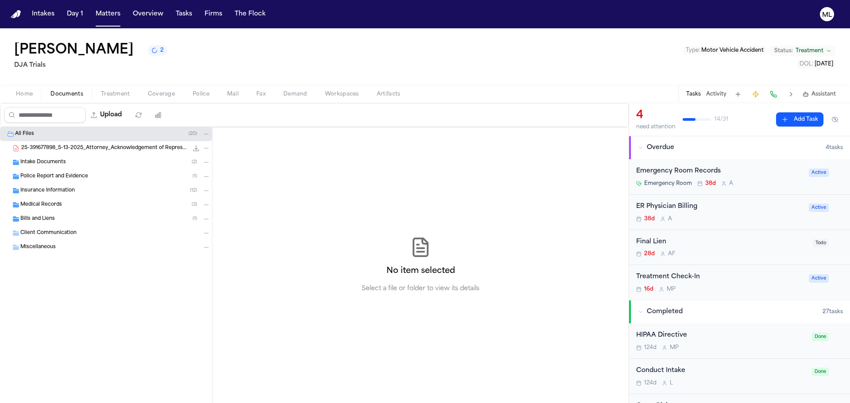
click at [19, 95] on span "Home" at bounding box center [24, 94] width 17 height 7
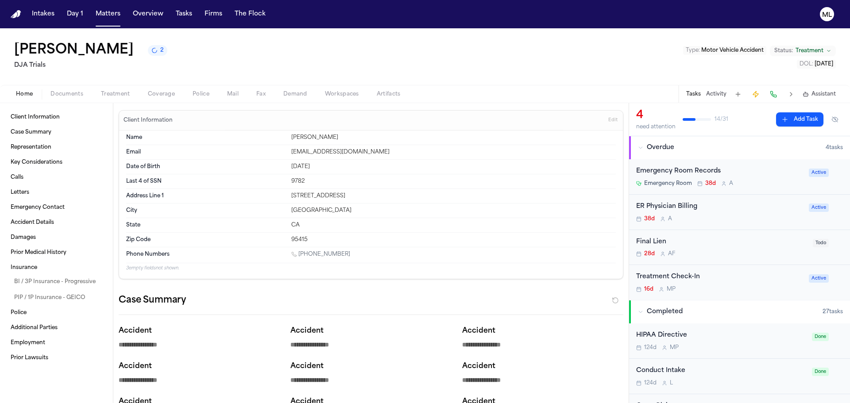
click at [71, 95] on span "Documents" at bounding box center [66, 94] width 33 height 7
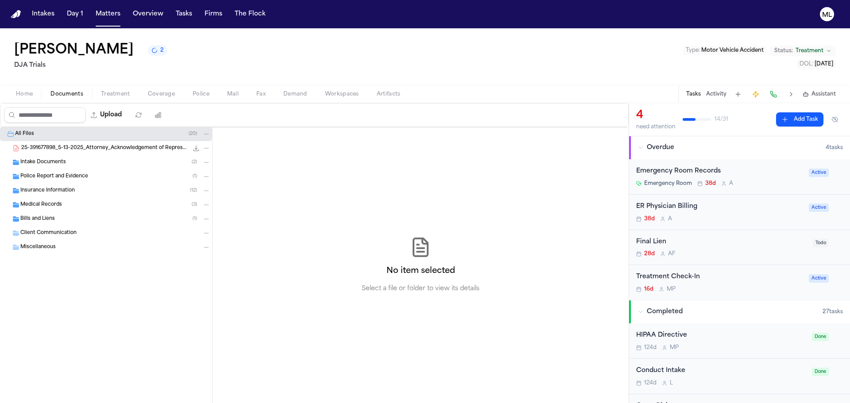
click at [53, 148] on span "25-391677898_5-13-2025_Attorney_Acknowledgement of Representation.pdf" at bounding box center [104, 149] width 167 height 8
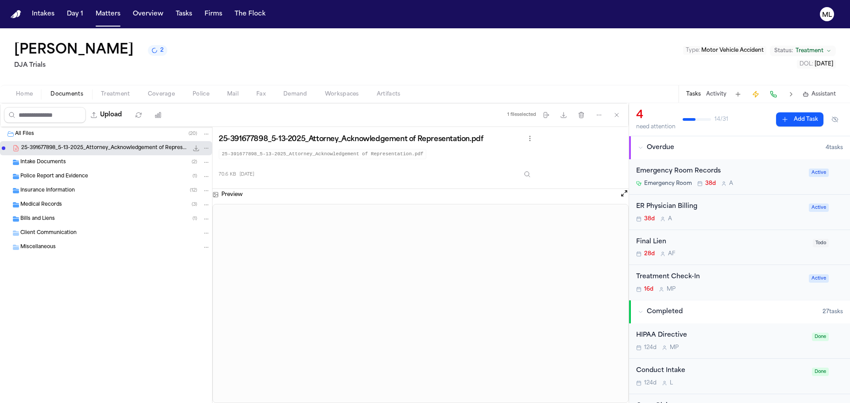
click at [50, 160] on span "Intake Documents" at bounding box center [43, 163] width 46 height 8
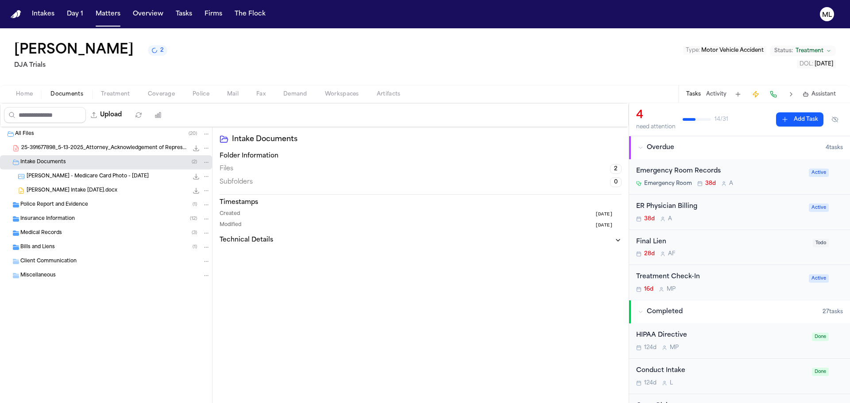
click at [54, 204] on span "Police Report and Evidence" at bounding box center [54, 205] width 68 height 8
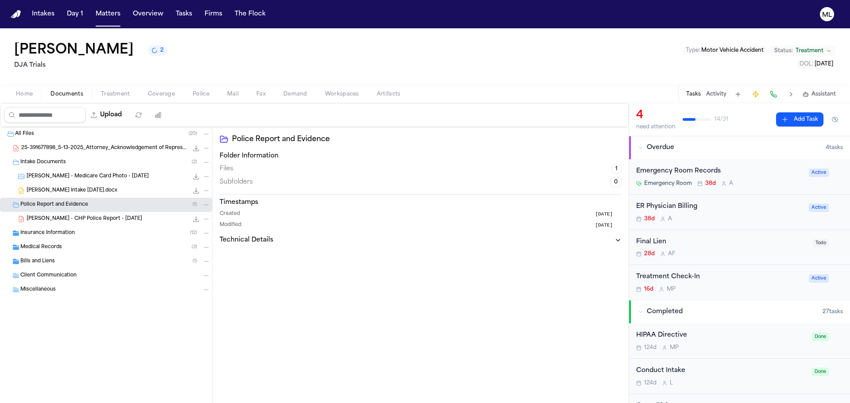
click at [62, 220] on span "B. Cervantes - CHP Police Report - 4.24.25" at bounding box center [85, 220] width 116 height 8
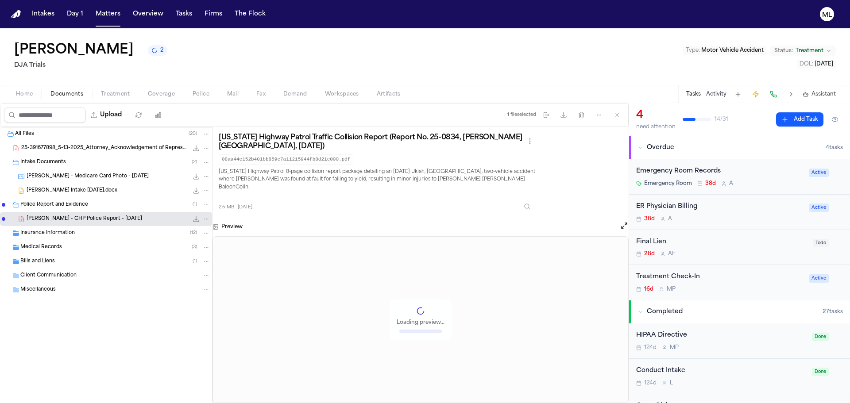
click at [62, 235] on span "Insurance Information" at bounding box center [47, 234] width 54 height 8
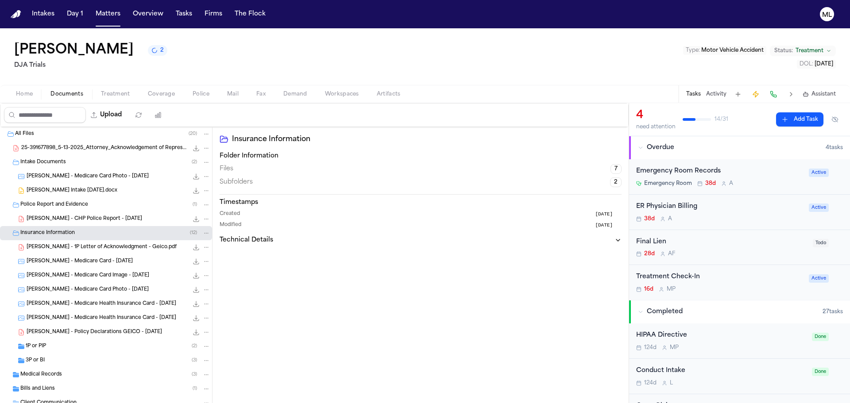
click at [87, 243] on div "B. Cervantes - 1P Letter of Acknowledgment - Geico.pdf 80.8 KB • PDF" at bounding box center [119, 247] width 184 height 9
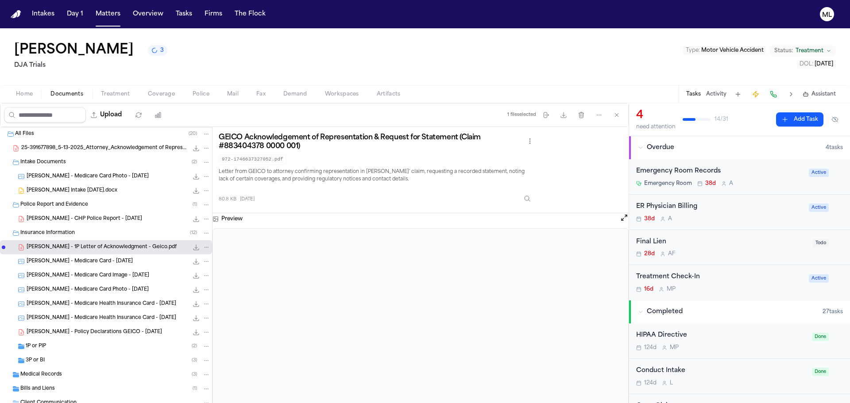
click at [80, 329] on span "B. Cervantes - Policy Declarations GEICO - 2.11.25" at bounding box center [94, 333] width 135 height 8
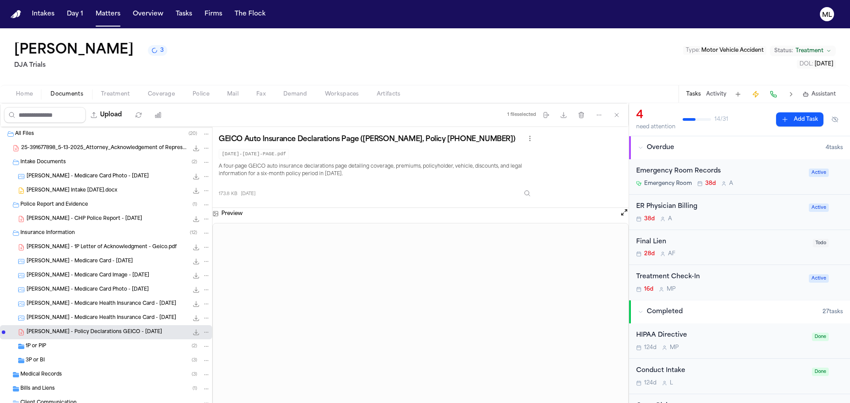
click at [77, 347] on div "1P or PIP ( 2 )" at bounding box center [118, 347] width 185 height 8
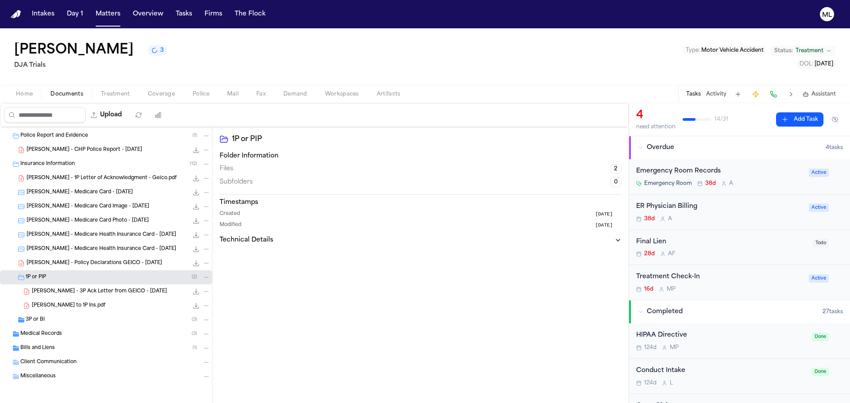
scroll to position [70, 0]
click at [66, 317] on div "3P or BI ( 3 )" at bounding box center [118, 319] width 185 height 8
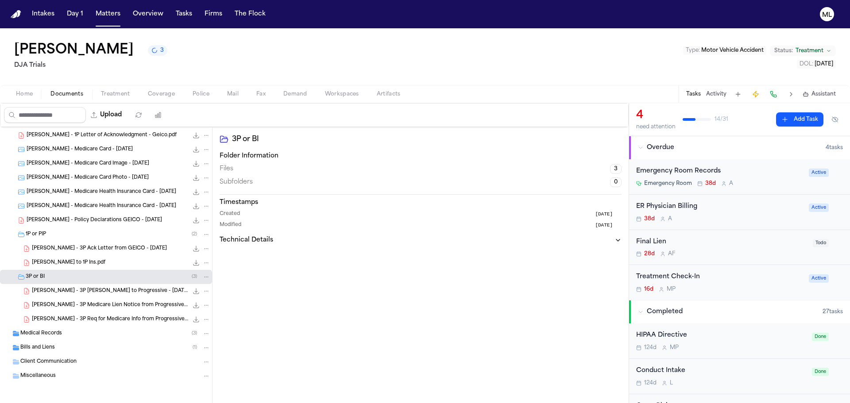
scroll to position [112, 0]
click at [71, 332] on div "Medical Records ( 3 )" at bounding box center [115, 333] width 190 height 8
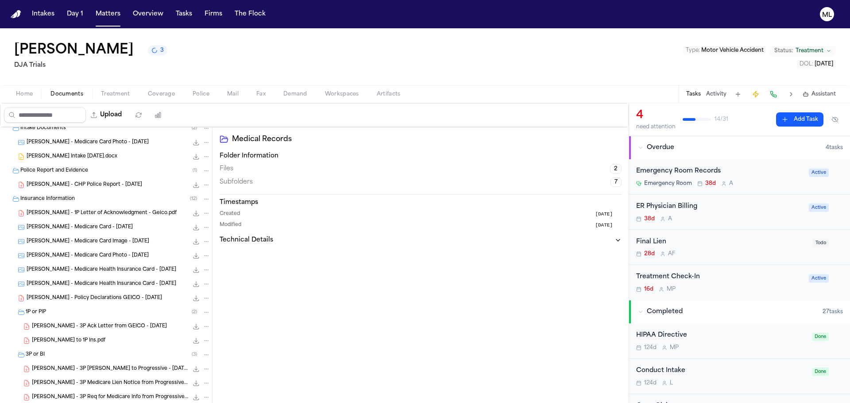
scroll to position [0, 0]
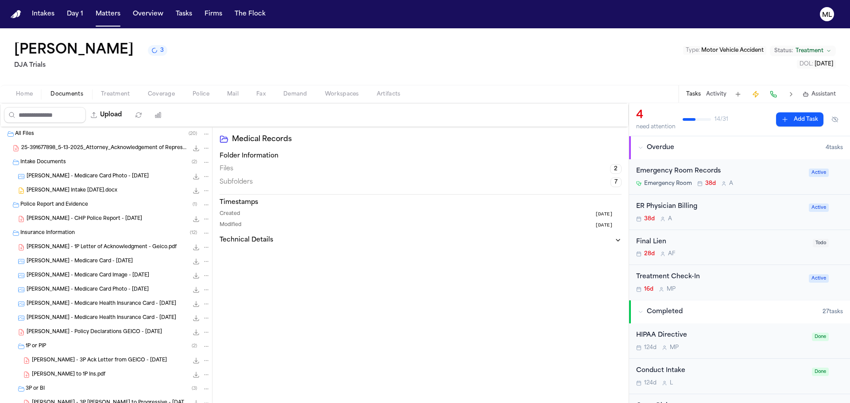
click at [81, 189] on span "Betty Cervantes Intake 05.02.2025.docx" at bounding box center [72, 191] width 91 height 8
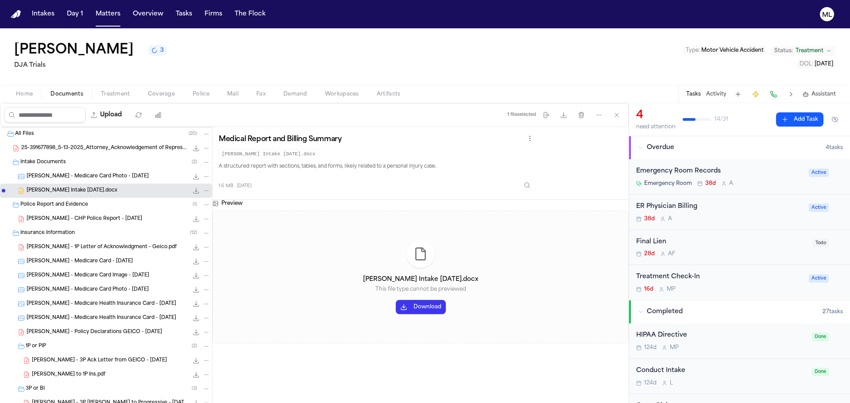
click at [86, 167] on div "Intake Documents ( 2 )" at bounding box center [106, 162] width 212 height 14
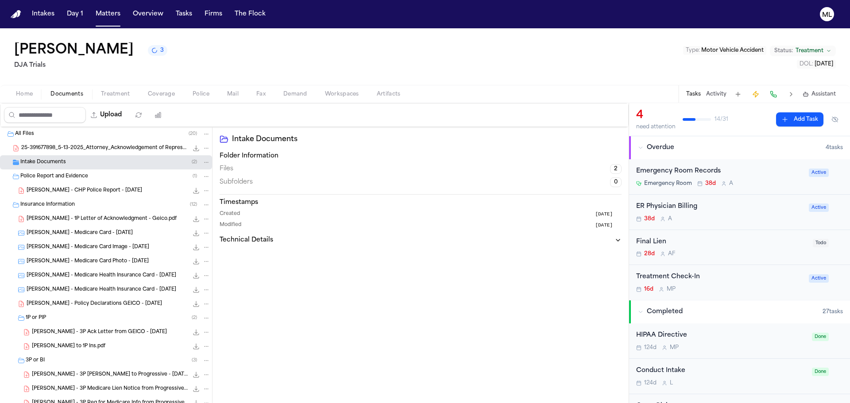
click at [53, 158] on div "Intake Documents ( 2 )" at bounding box center [106, 162] width 212 height 14
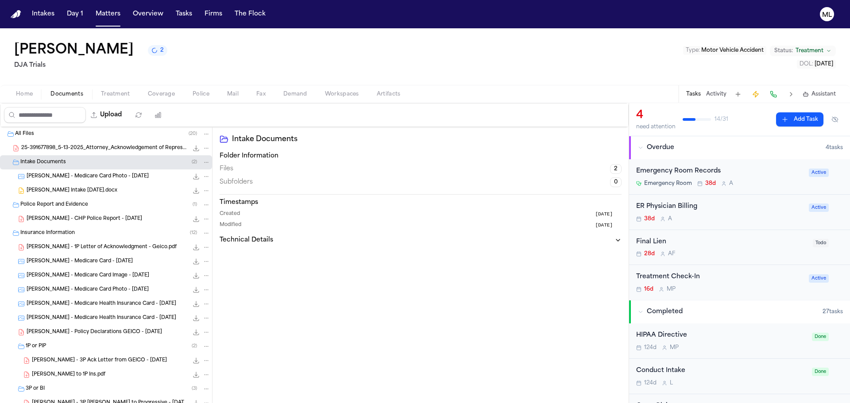
click at [93, 219] on span "B. Cervantes - CHP Police Report - 4.24.25" at bounding box center [85, 220] width 116 height 8
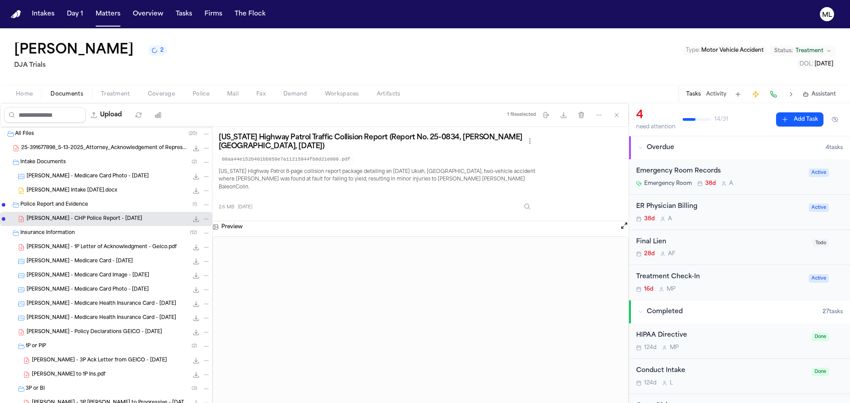
click at [94, 247] on span "B. Cervantes - 1P Letter of Acknowledgment - Geico.pdf" at bounding box center [102, 248] width 150 height 8
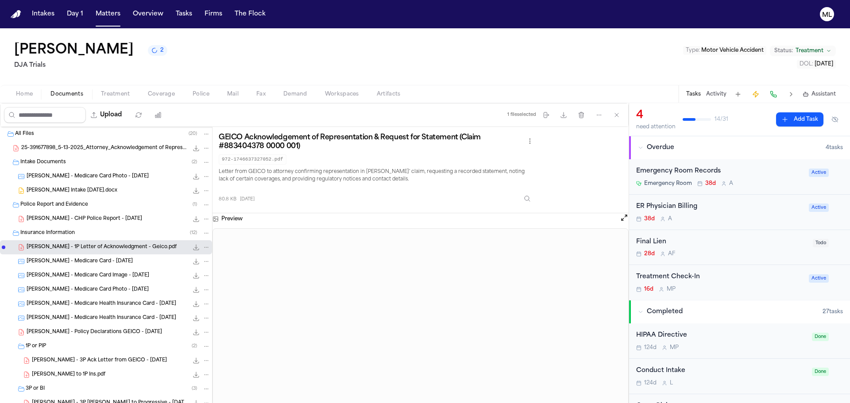
click at [96, 258] on span "B. Cervantes - Medicare Card - 5.9.25" at bounding box center [80, 262] width 106 height 8
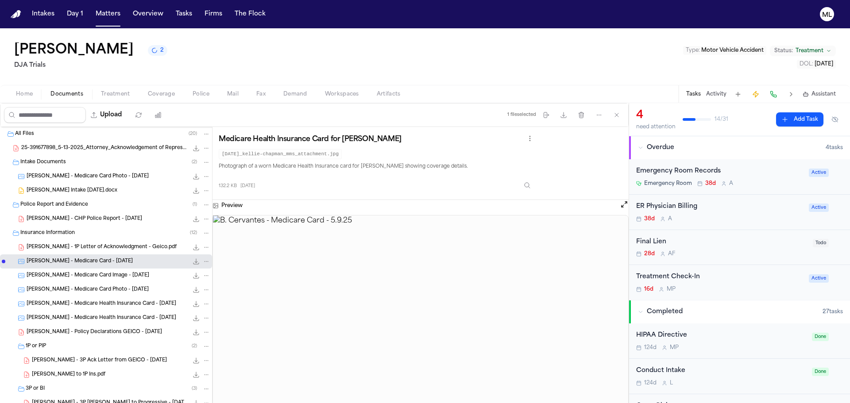
click at [44, 345] on span "1P or PIP" at bounding box center [36, 347] width 20 height 8
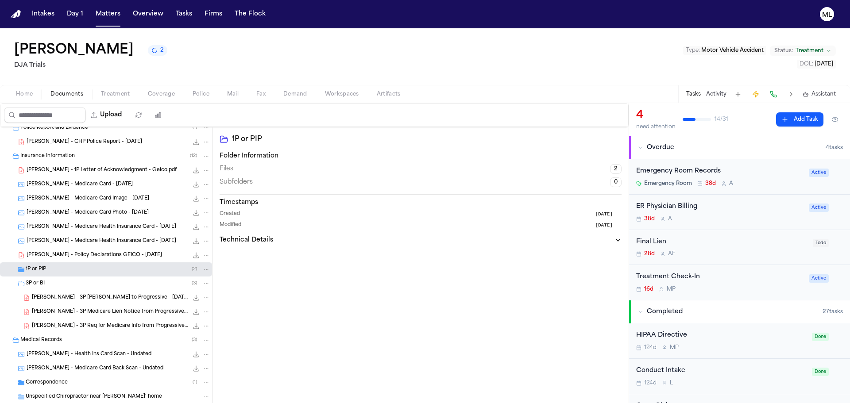
scroll to position [133, 0]
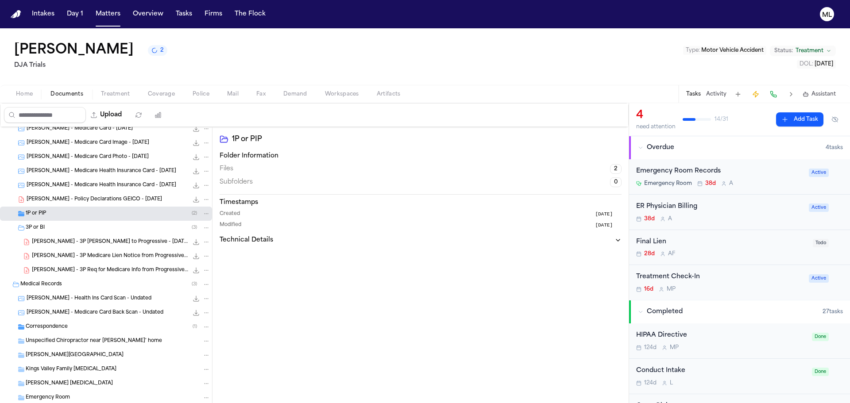
click at [33, 212] on span "1P or PIP" at bounding box center [36, 214] width 20 height 8
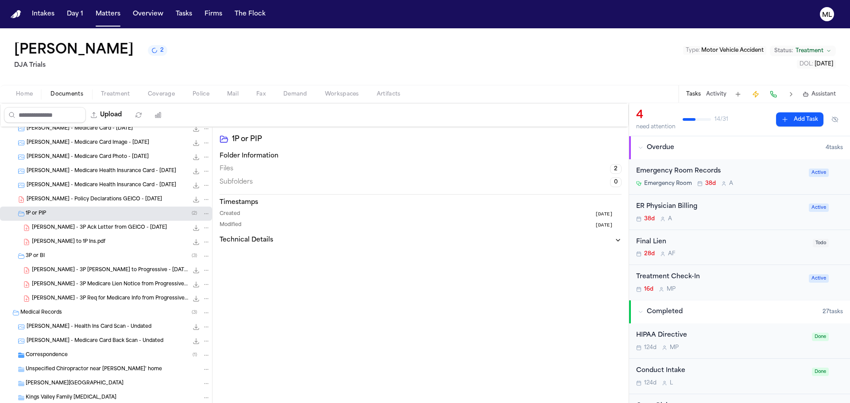
click at [102, 273] on span "B. Cervantes - 3P LOR to Progressive - 5.12.25.pdf" at bounding box center [110, 271] width 156 height 8
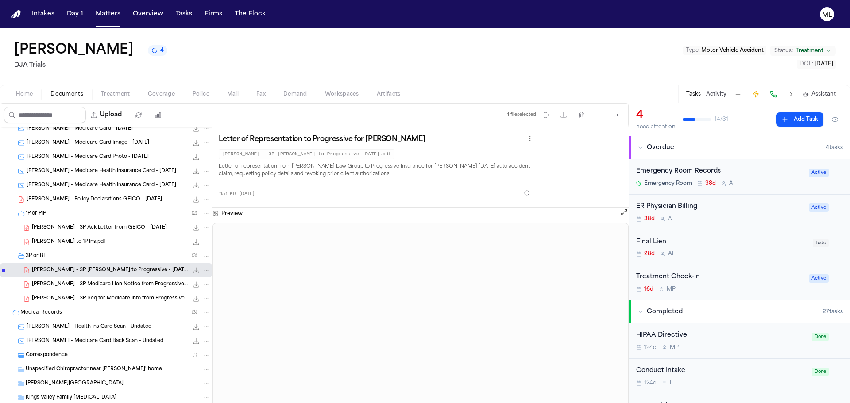
click at [727, 289] on div "16d M P" at bounding box center [719, 289] width 167 height 7
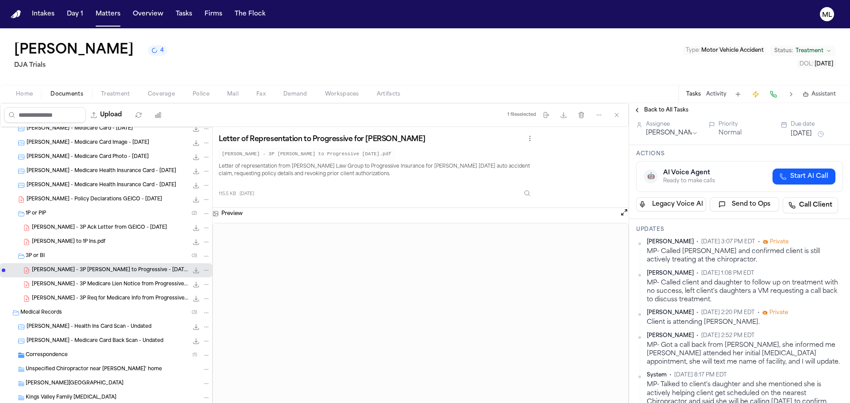
scroll to position [44, 0]
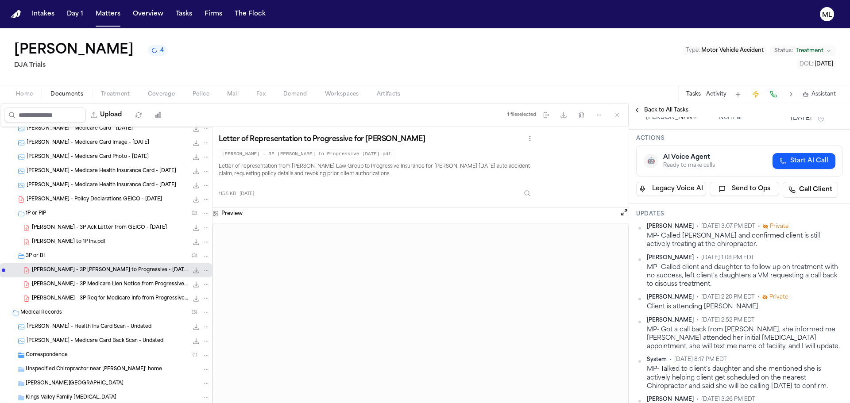
drag, startPoint x: 647, startPoint y: 306, endPoint x: 797, endPoint y: 306, distance: 149.6
click at [797, 306] on div "Client is attending James Diaz D.C. Chiropractor." at bounding box center [745, 307] width 196 height 8
copy div "Client is attending James Diaz D.C. Chiropractor."
click at [89, 19] on div "Intakes Day 1 Matters Overview Tasks Firms The Flock" at bounding box center [148, 14] width 241 height 16
click at [99, 16] on button "Matters" at bounding box center [108, 14] width 32 height 16
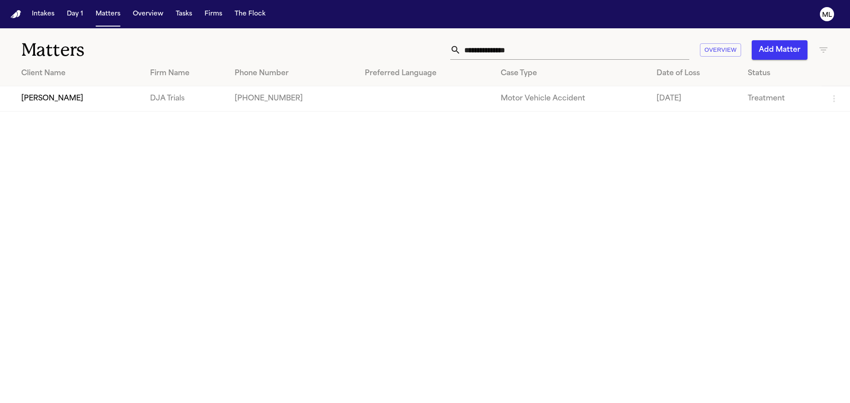
drag, startPoint x: 435, startPoint y: 46, endPoint x: 426, endPoint y: 46, distance: 8.9
click at [427, 46] on div "**********" at bounding box center [542, 49] width 572 height 19
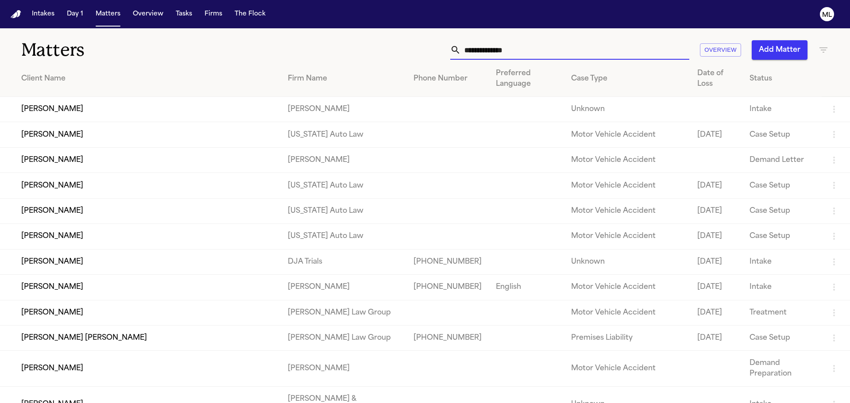
click at [821, 48] on icon "button" at bounding box center [823, 50] width 11 height 11
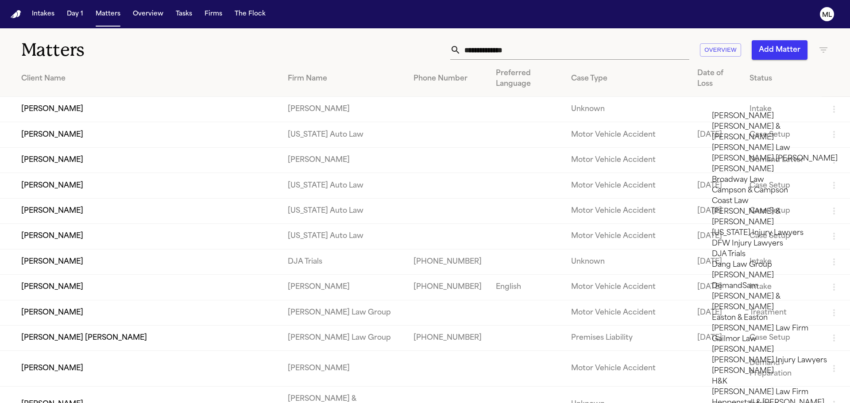
scroll to position [89, 0]
click at [742, 281] on li "DemandSam" at bounding box center [775, 286] width 126 height 11
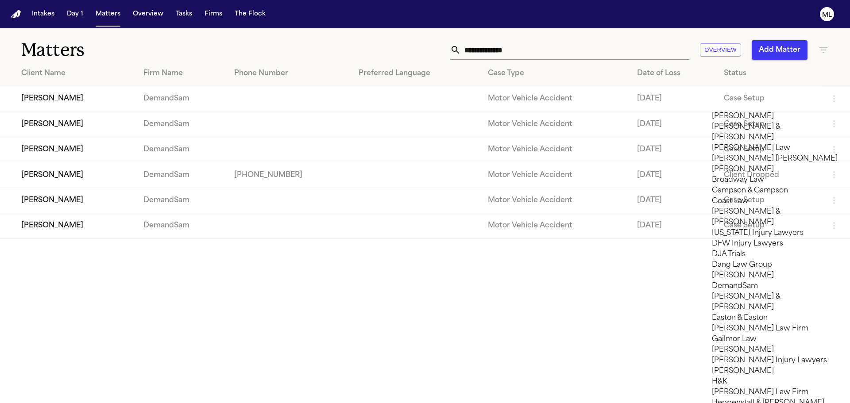
click at [514, 403] on div at bounding box center [425, 403] width 850 height 0
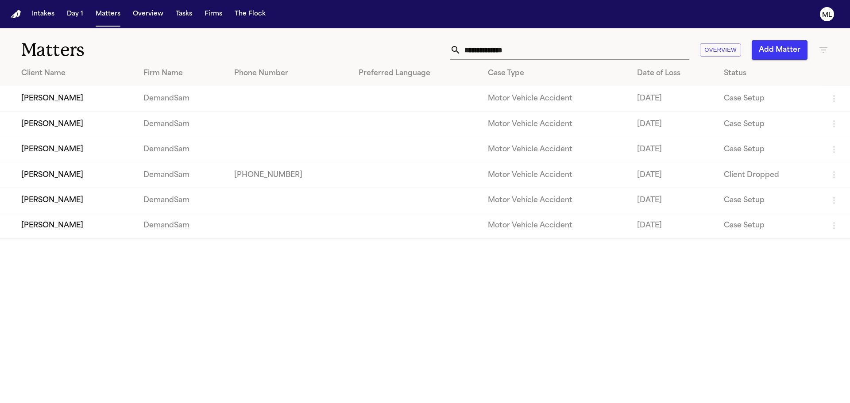
click at [709, 176] on td "2025-07-24" at bounding box center [673, 174] width 87 height 25
click at [108, 177] on td "Seiger Gardner" at bounding box center [68, 174] width 136 height 25
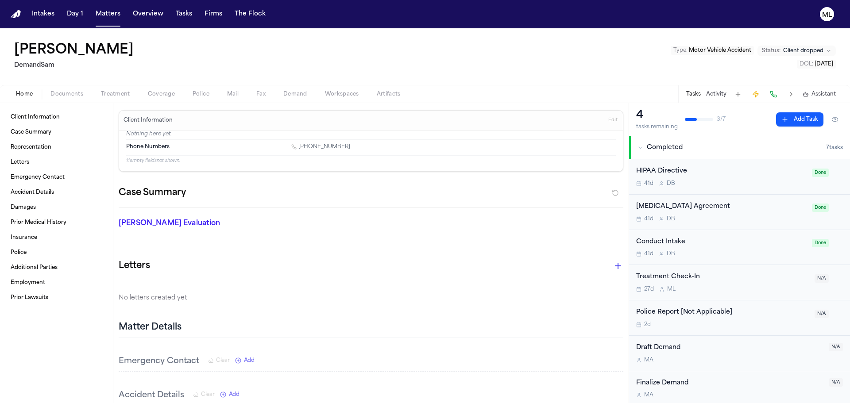
click at [818, 51] on span "Client dropped" at bounding box center [803, 50] width 40 height 7
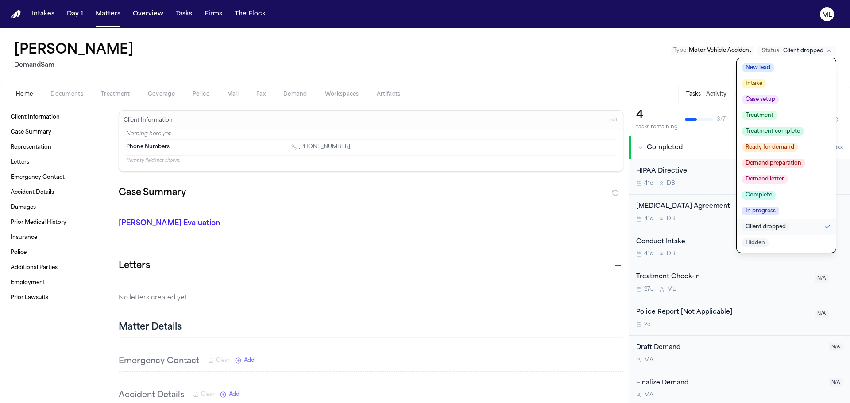
click at [755, 101] on span "Case setup" at bounding box center [760, 99] width 37 height 9
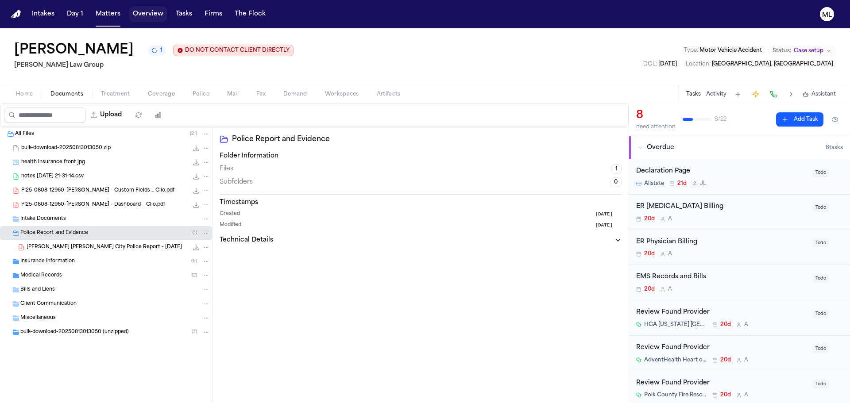
scroll to position [133, 0]
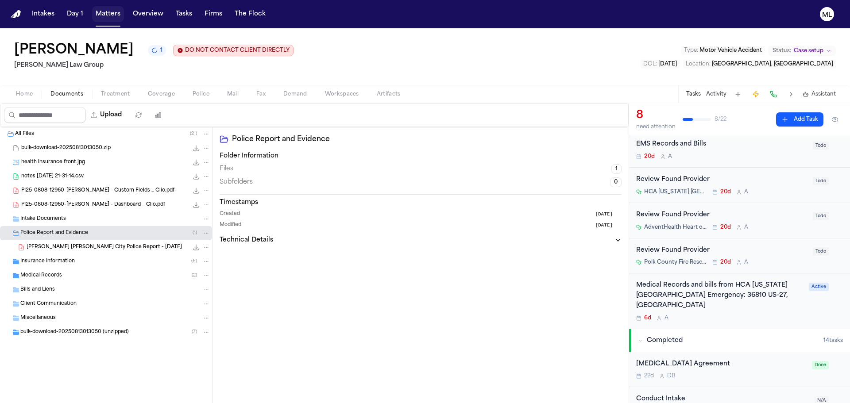
drag, startPoint x: 110, startPoint y: 11, endPoint x: 159, endPoint y: 15, distance: 48.9
click at [110, 11] on button "Matters" at bounding box center [108, 14] width 32 height 16
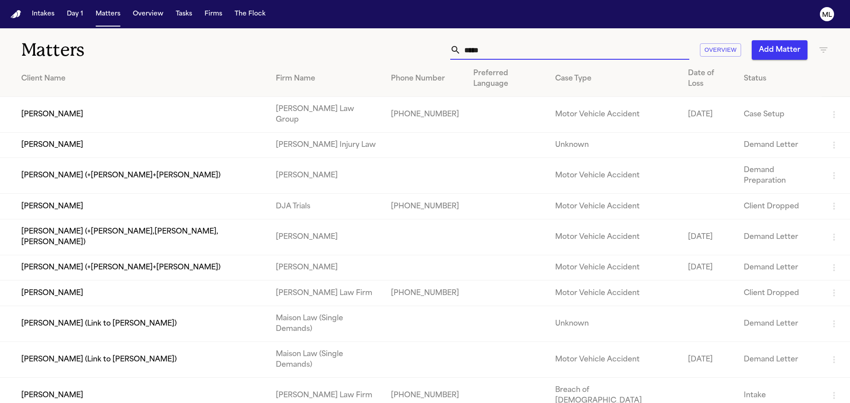
drag, startPoint x: 533, startPoint y: 47, endPoint x: 425, endPoint y: 43, distance: 107.6
click at [425, 43] on div "***** Overview Add Matter" at bounding box center [542, 49] width 572 height 19
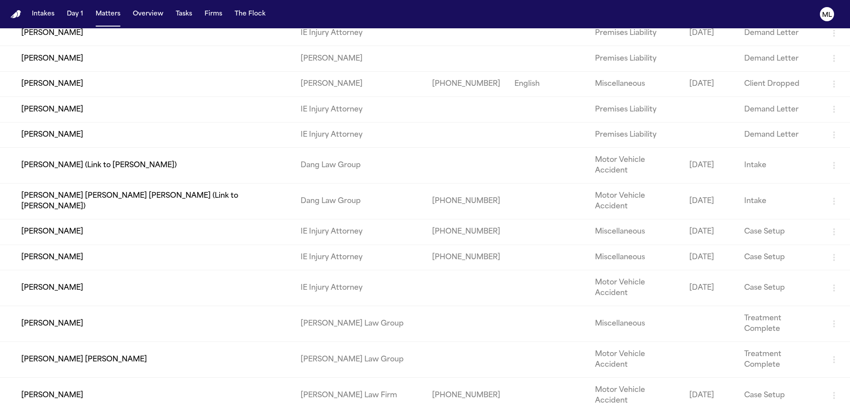
scroll to position [133, 0]
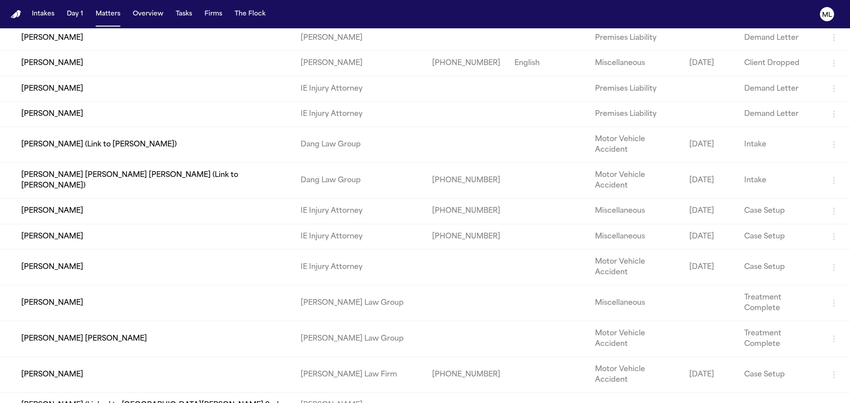
type input "****"
click at [100, 357] on td "[PERSON_NAME]" at bounding box center [146, 375] width 293 height 36
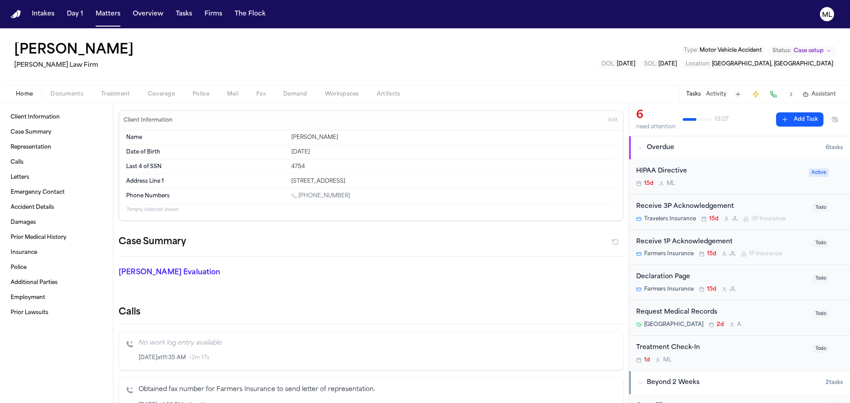
click at [162, 96] on span "Coverage" at bounding box center [161, 94] width 27 height 7
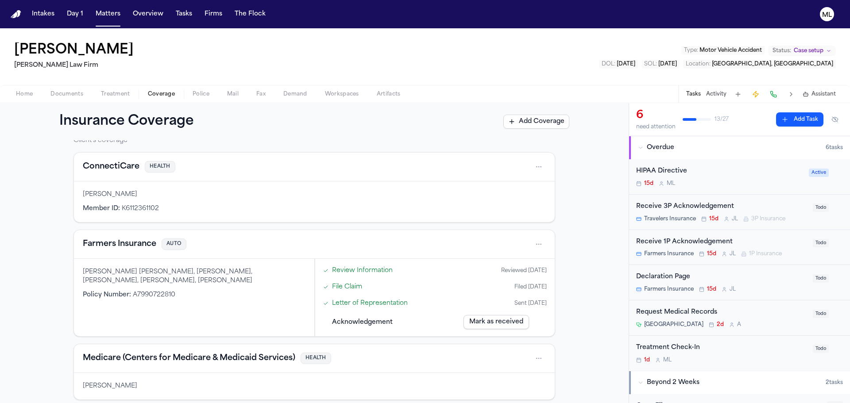
scroll to position [44, 0]
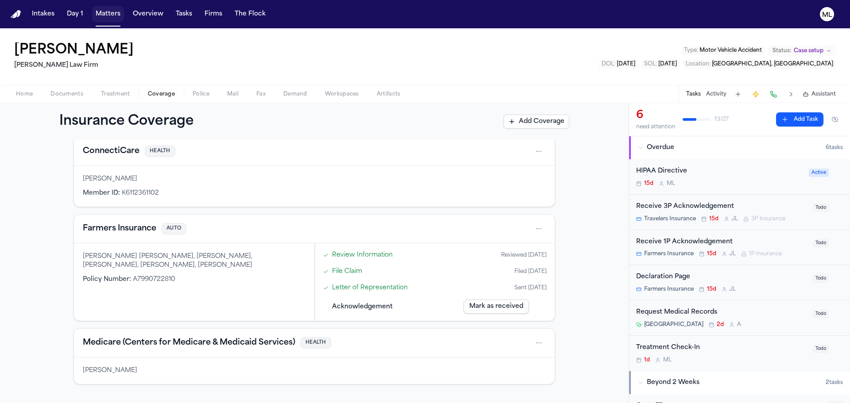
click at [97, 17] on button "Matters" at bounding box center [108, 14] width 32 height 16
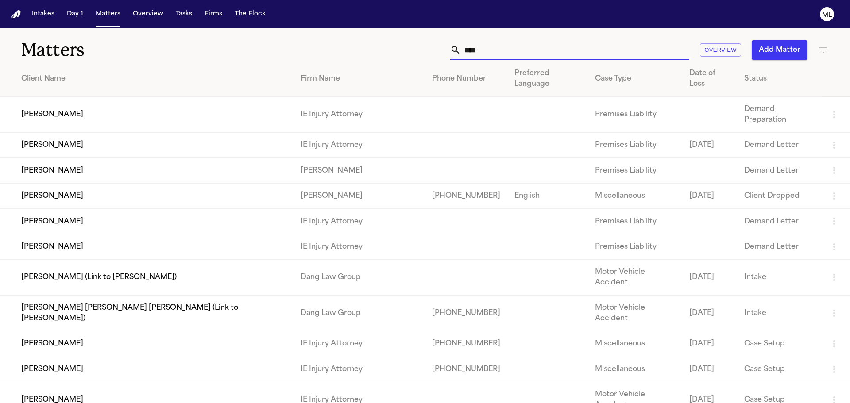
drag, startPoint x: 482, startPoint y: 50, endPoint x: 440, endPoint y: 51, distance: 41.6
click at [440, 51] on div "**** Overview Add Matter" at bounding box center [542, 49] width 572 height 19
drag, startPoint x: 497, startPoint y: 50, endPoint x: 451, endPoint y: 49, distance: 45.6
click at [451, 49] on div "****" at bounding box center [569, 49] width 239 height 19
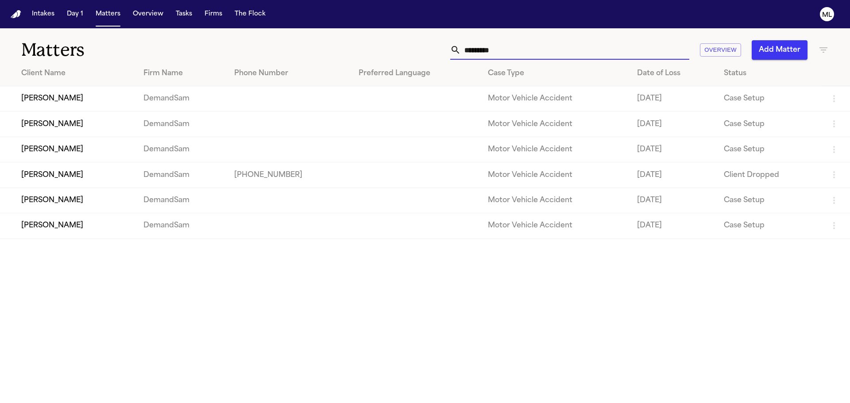
type input "*********"
click at [84, 182] on td "Seiger Gardner" at bounding box center [68, 174] width 136 height 25
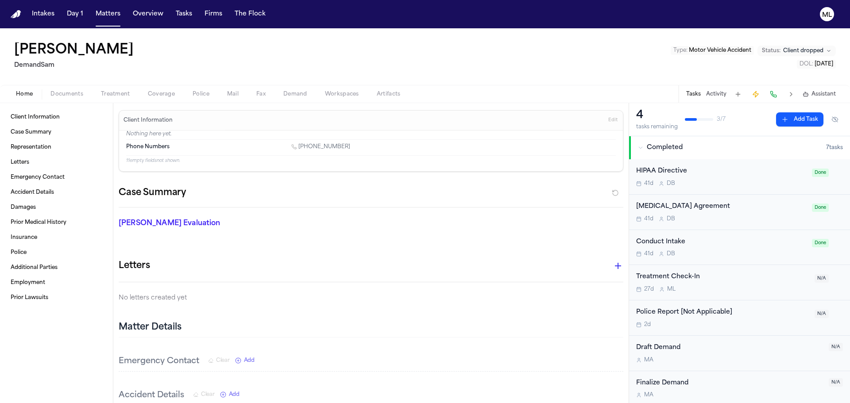
click at [63, 92] on span "Documents" at bounding box center [66, 94] width 33 height 7
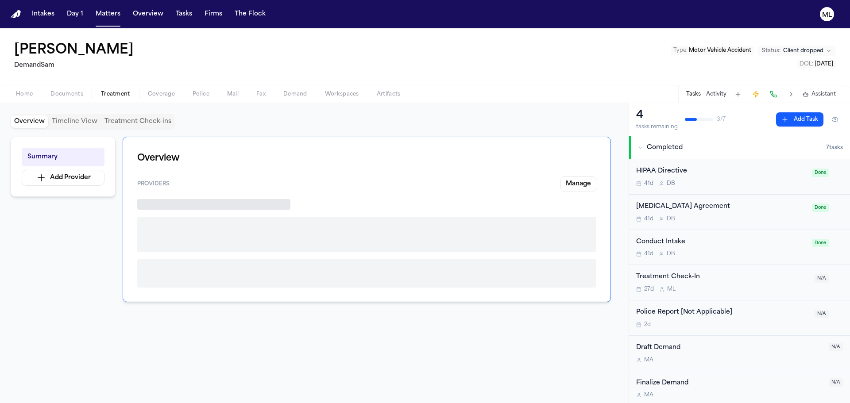
click at [106, 93] on span "Treatment" at bounding box center [115, 94] width 29 height 7
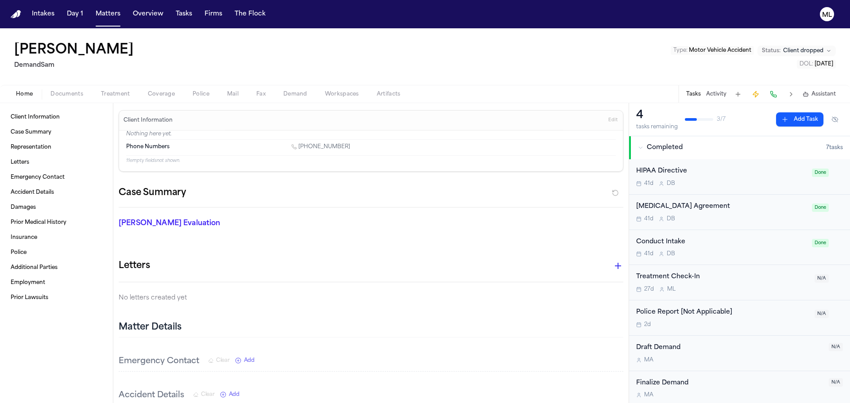
click at [26, 94] on span "Home" at bounding box center [24, 94] width 17 height 7
click at [104, 9] on button "Matters" at bounding box center [108, 14] width 32 height 16
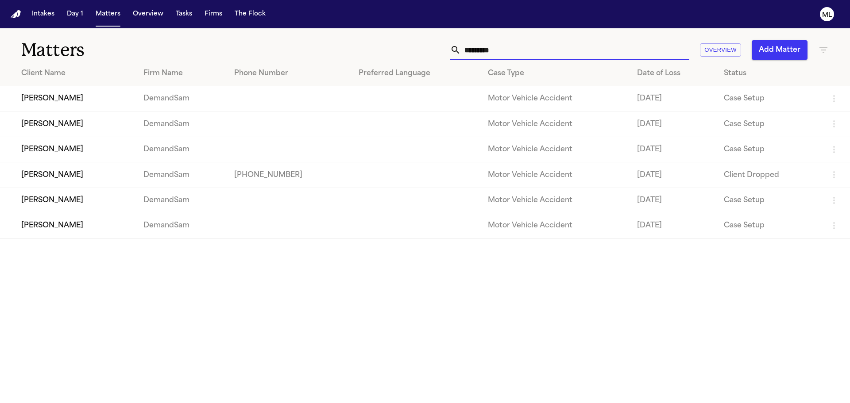
drag, startPoint x: 520, startPoint y: 48, endPoint x: 423, endPoint y: 33, distance: 98.5
click at [439, 48] on div "********* Overview Add Matter" at bounding box center [542, 49] width 572 height 19
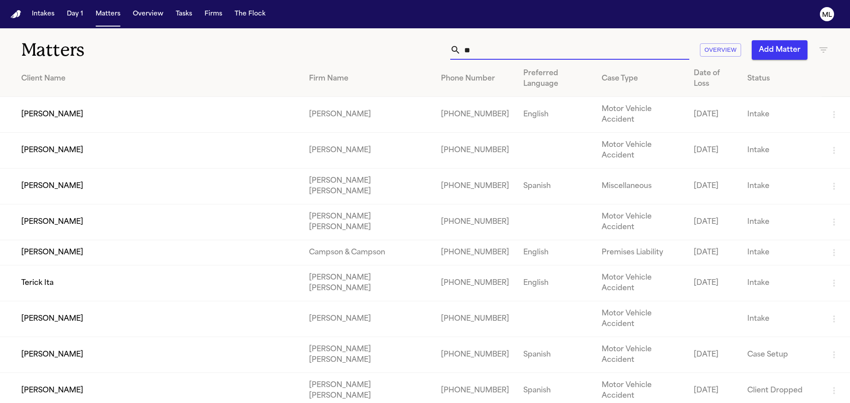
type input "*"
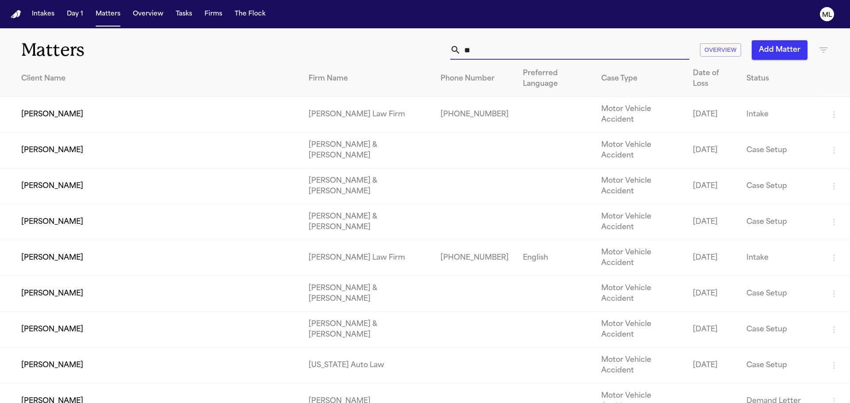
type input "*"
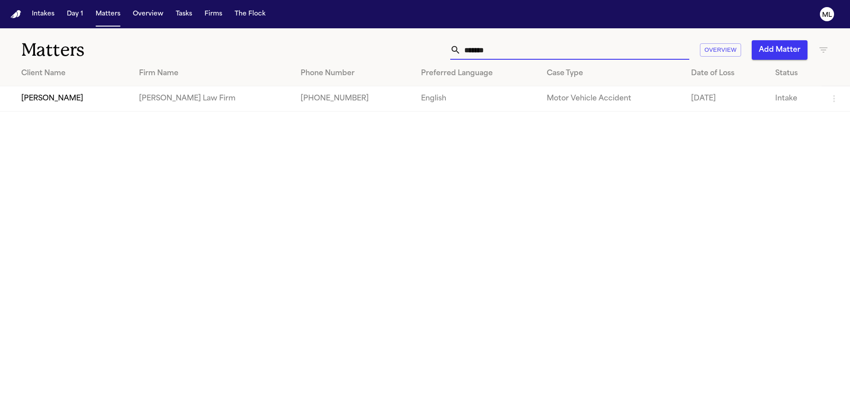
type input "*******"
click at [81, 104] on td "[PERSON_NAME]" at bounding box center [66, 98] width 132 height 25
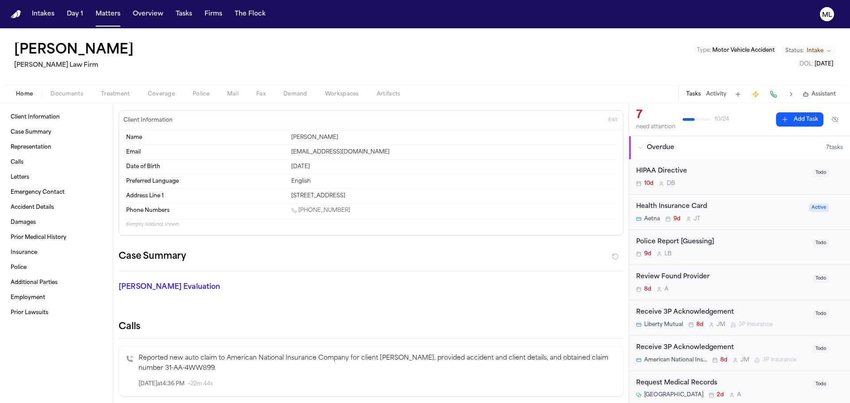
click at [81, 96] on span "Documents" at bounding box center [66, 94] width 33 height 7
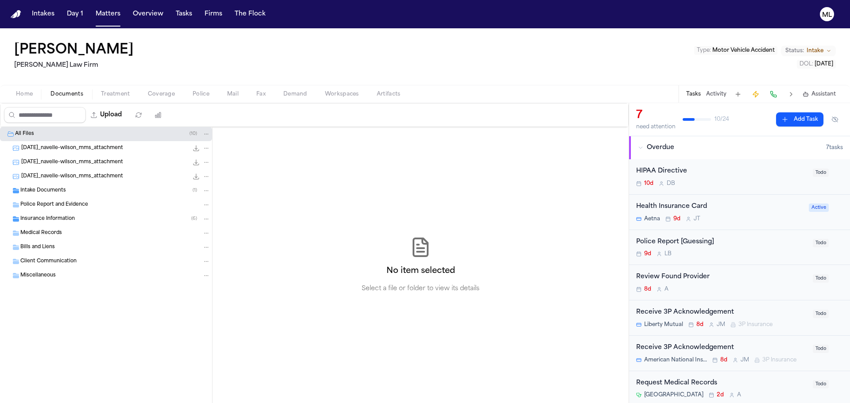
click at [70, 186] on div "Intake Documents ( 1 )" at bounding box center [106, 191] width 212 height 14
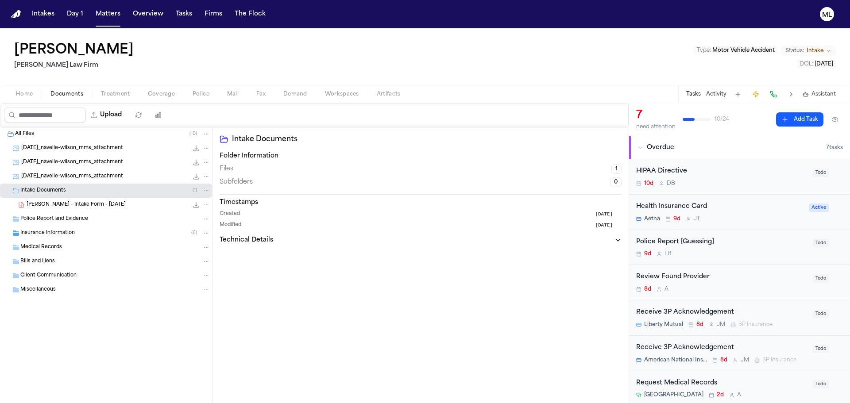
click at [94, 204] on span "N. Wilson - Intake Form - 8.25.25" at bounding box center [76, 205] width 99 height 8
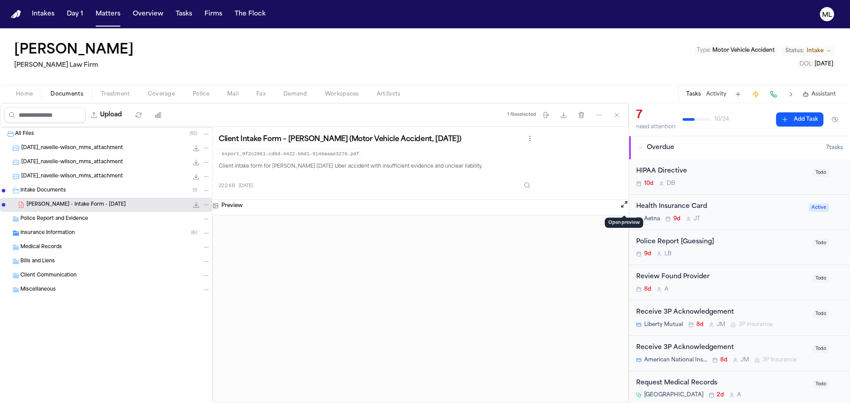
click at [621, 207] on button "Open preview" at bounding box center [624, 204] width 9 height 9
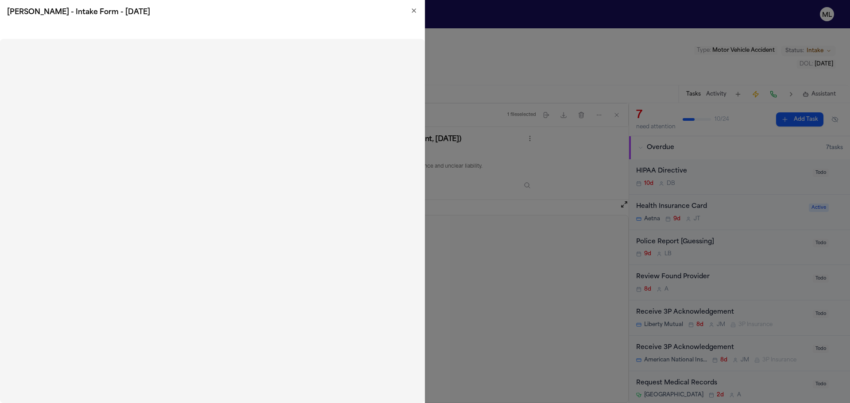
click at [415, 10] on icon "button" at bounding box center [413, 10] width 7 height 7
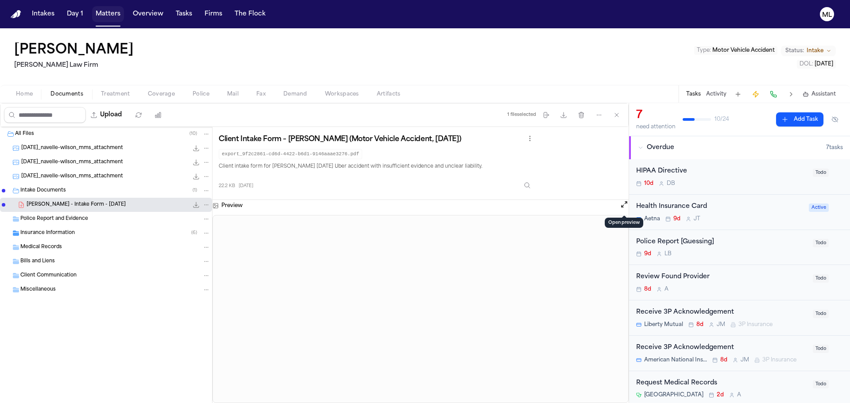
click at [109, 14] on button "Matters" at bounding box center [108, 14] width 32 height 16
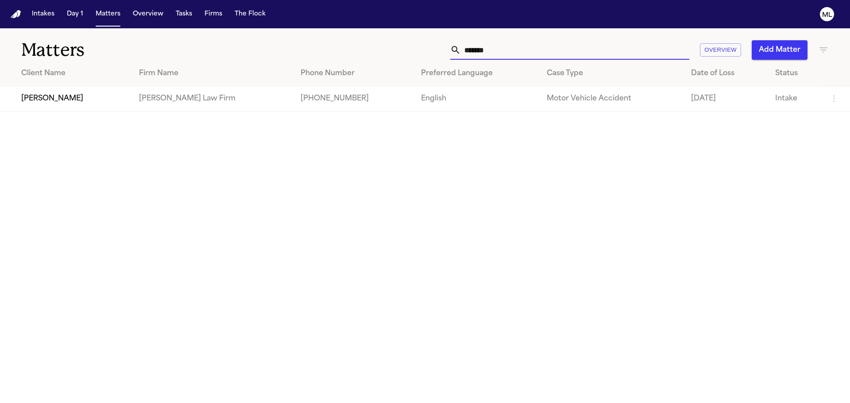
drag, startPoint x: 501, startPoint y: 48, endPoint x: 439, endPoint y: 48, distance: 62.0
click at [439, 48] on div "******* Overview Add Matter" at bounding box center [542, 49] width 572 height 19
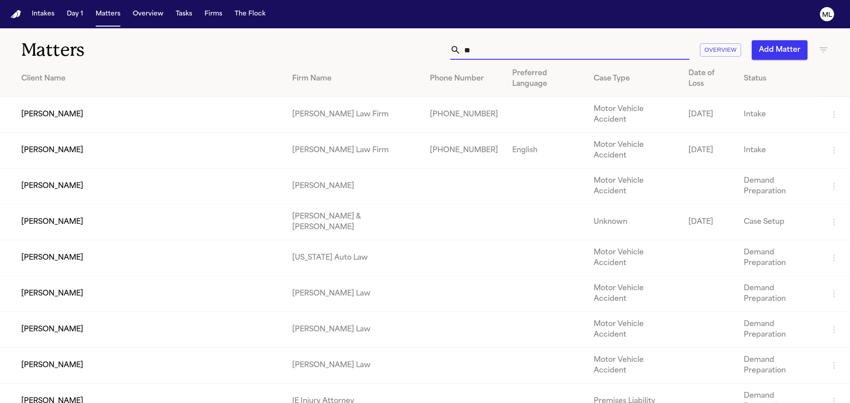
type input "*"
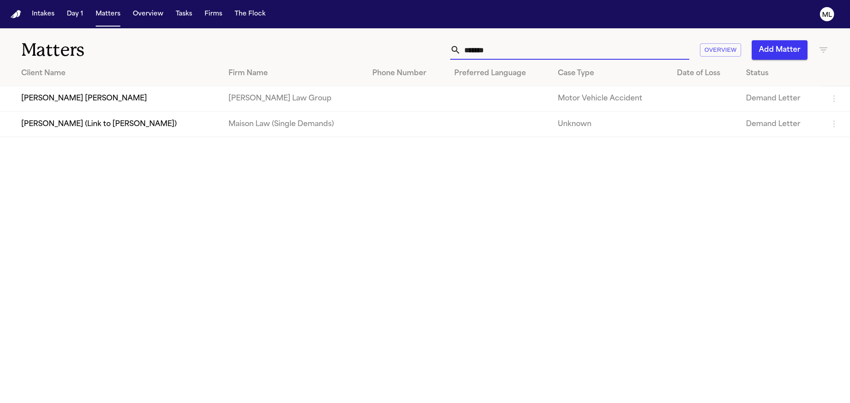
type input "*******"
click at [124, 101] on td "Saul Martinez Vicente" at bounding box center [110, 98] width 221 height 25
